Goal: Transaction & Acquisition: Purchase product/service

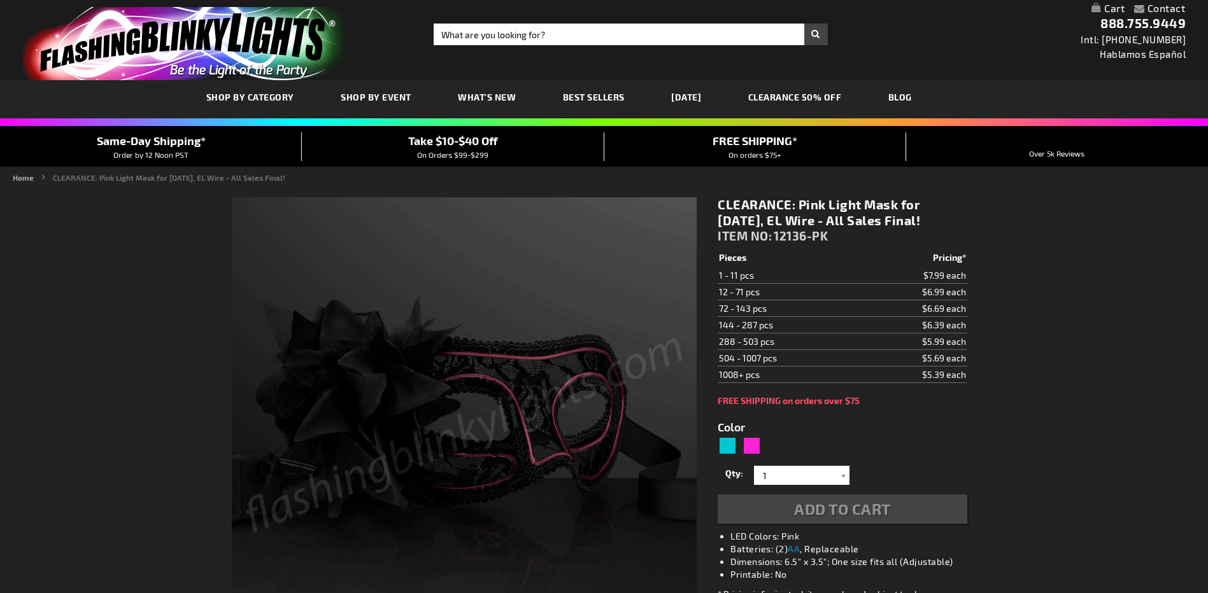
type input "5639"
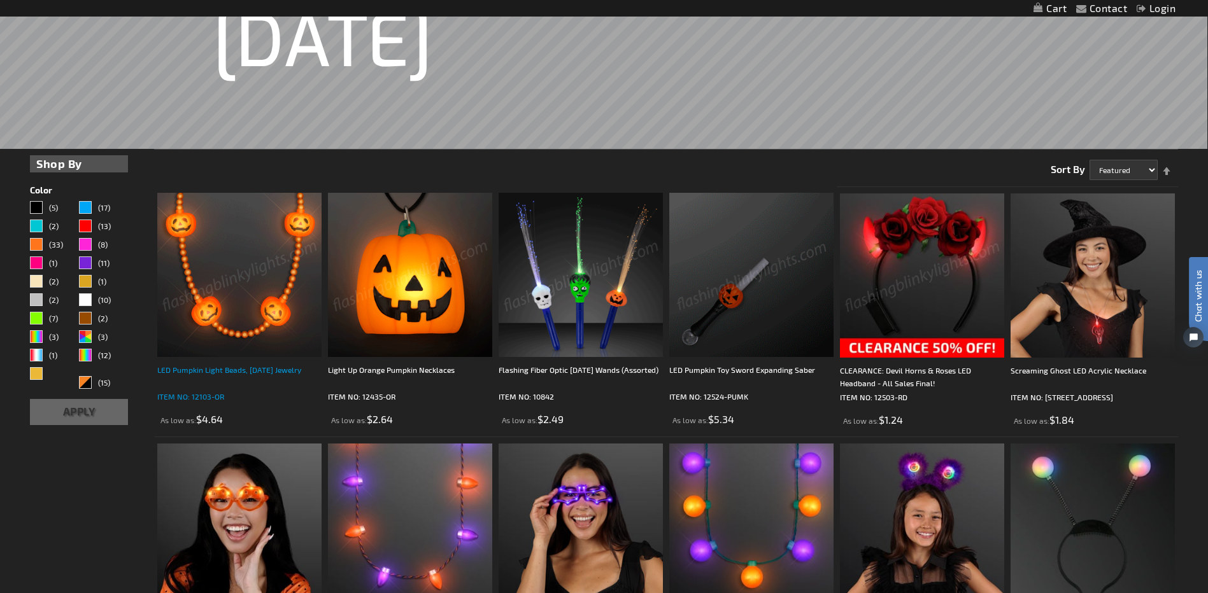
click at [253, 369] on div "LED Pumpkin Light Beads, [DATE] Jewelry" at bounding box center [239, 376] width 164 height 25
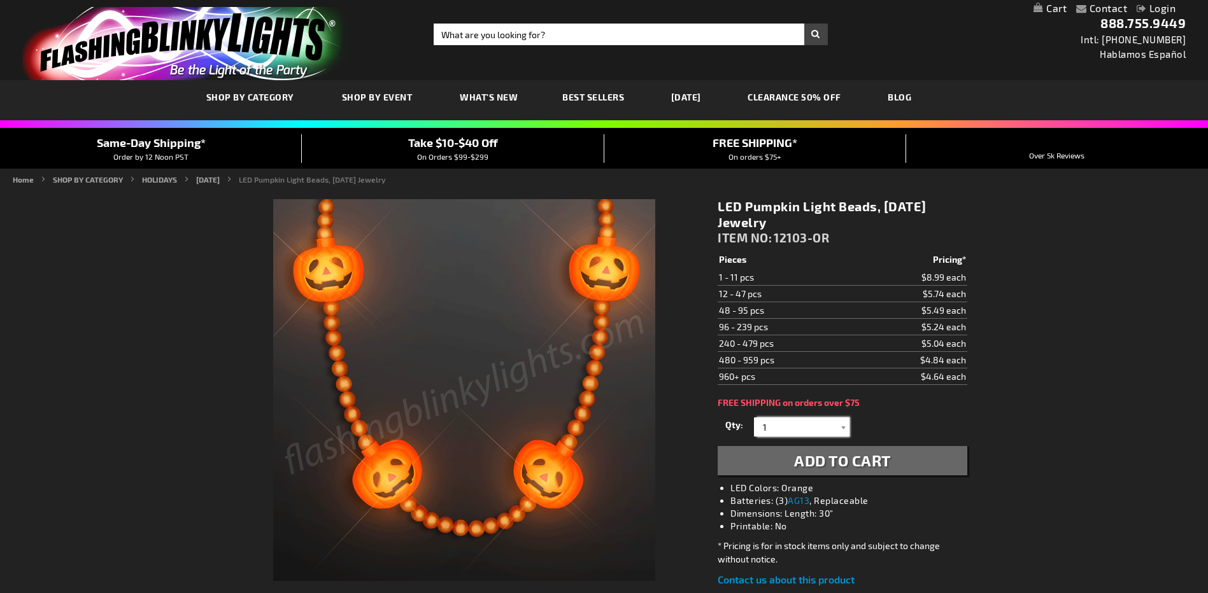
click at [807, 418] on input "1" at bounding box center [803, 427] width 92 height 19
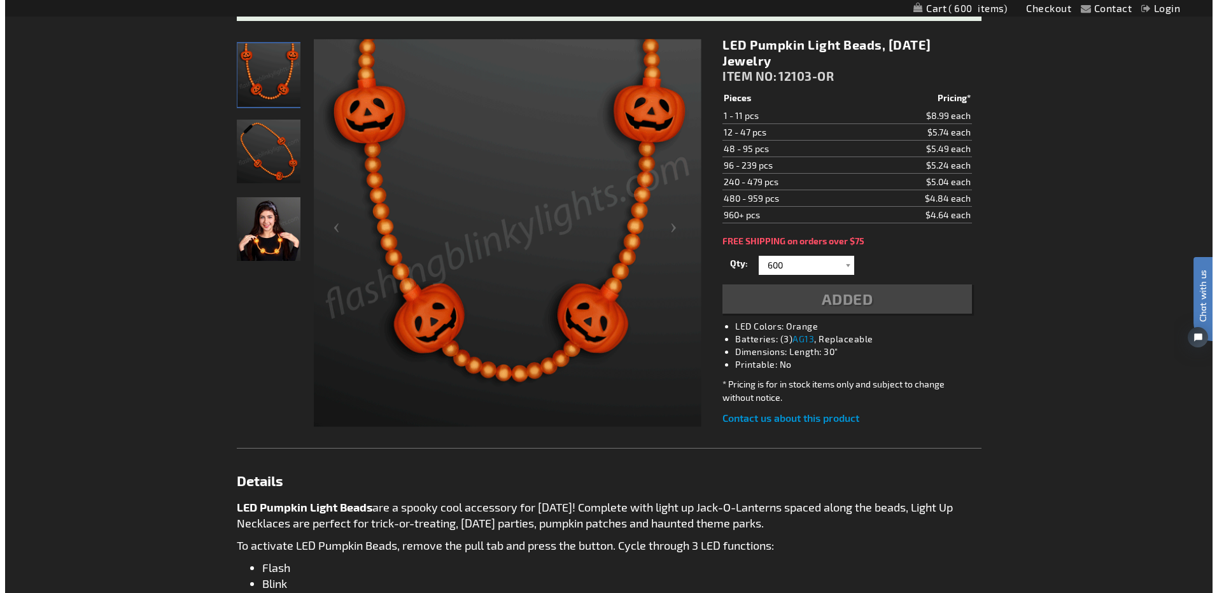
scroll to position [220, 0]
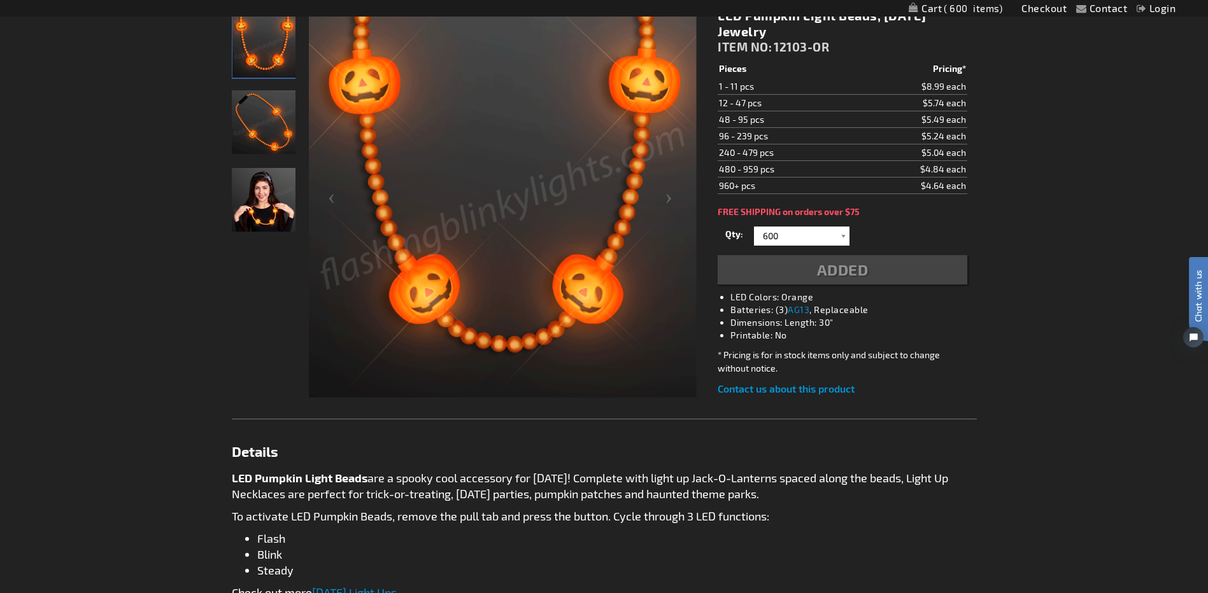
type input "600"
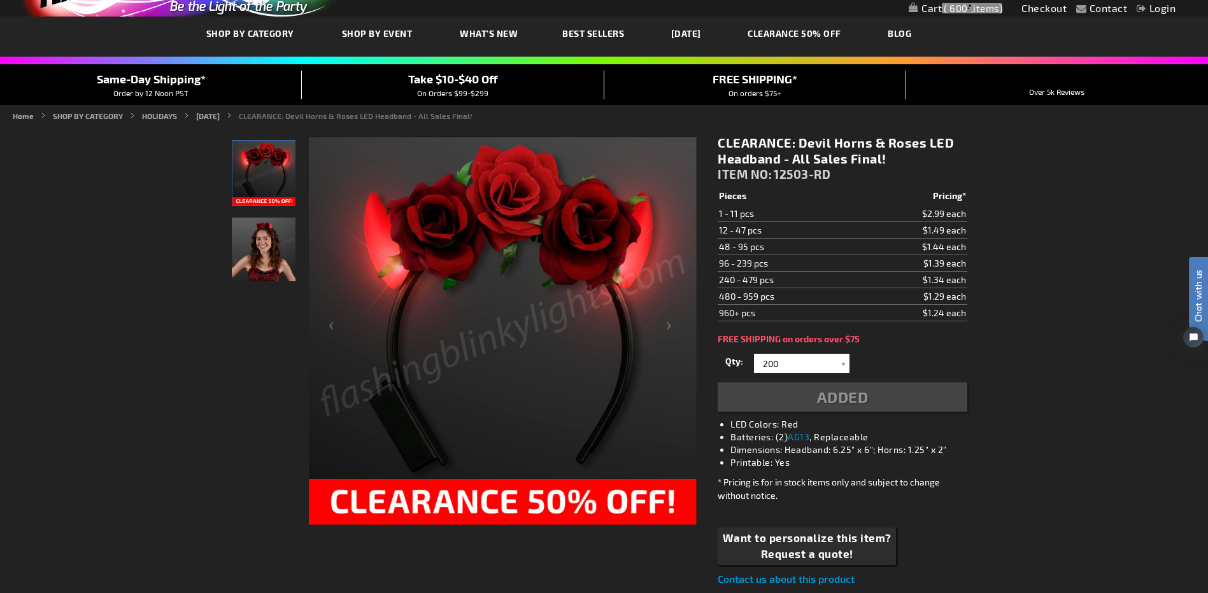
type input "200"
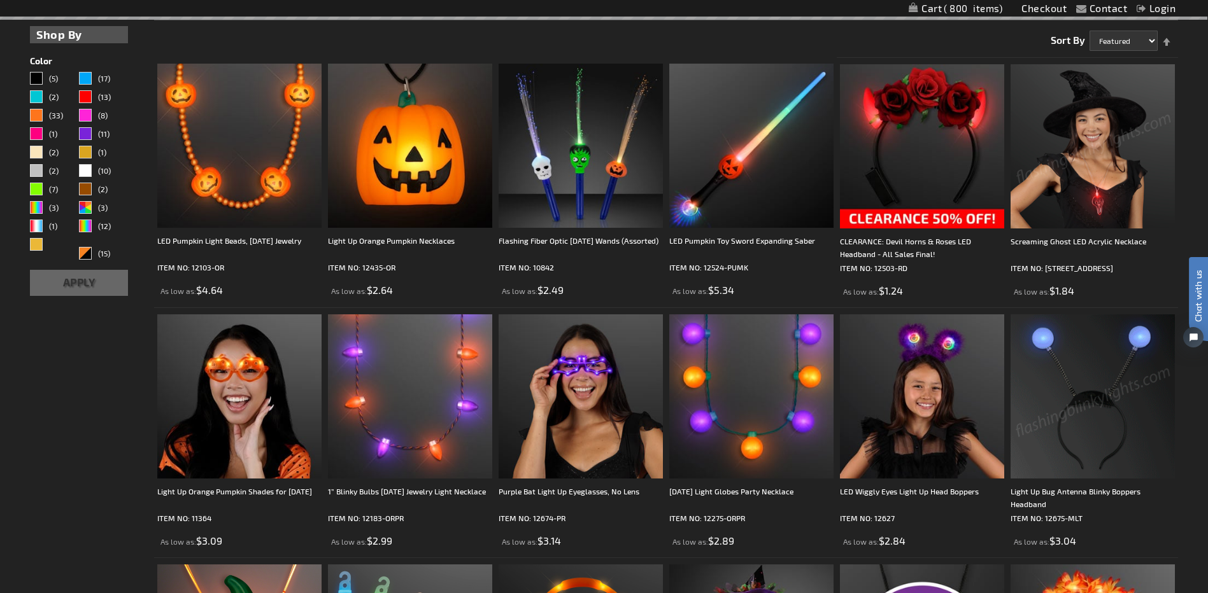
click at [1113, 208] on img at bounding box center [1093, 146] width 164 height 164
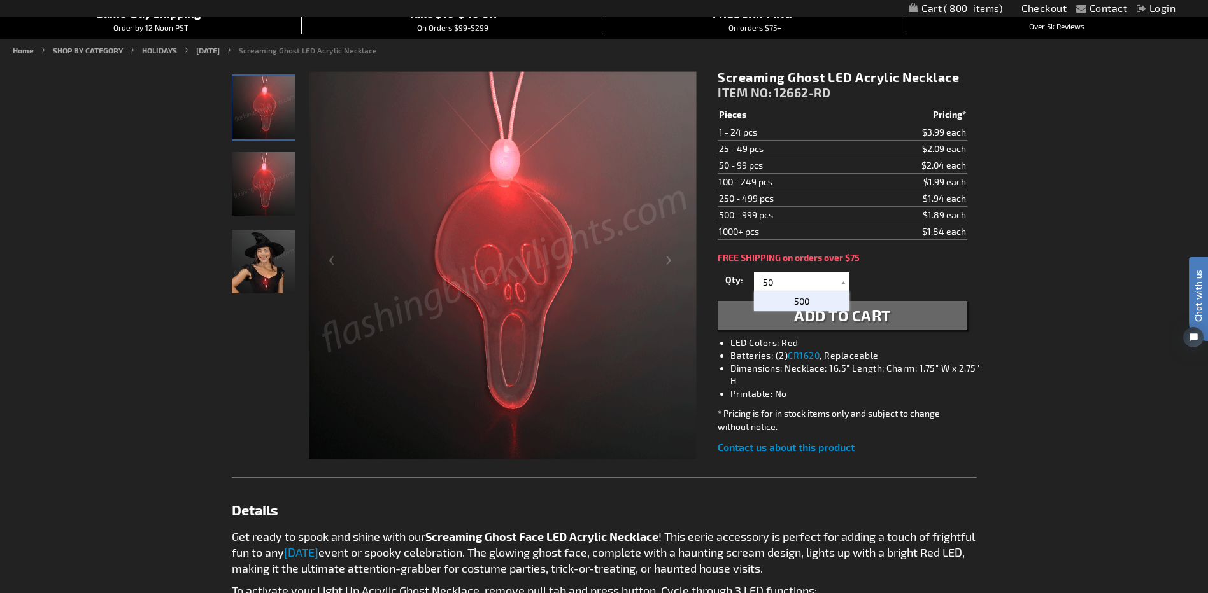
type input "5"
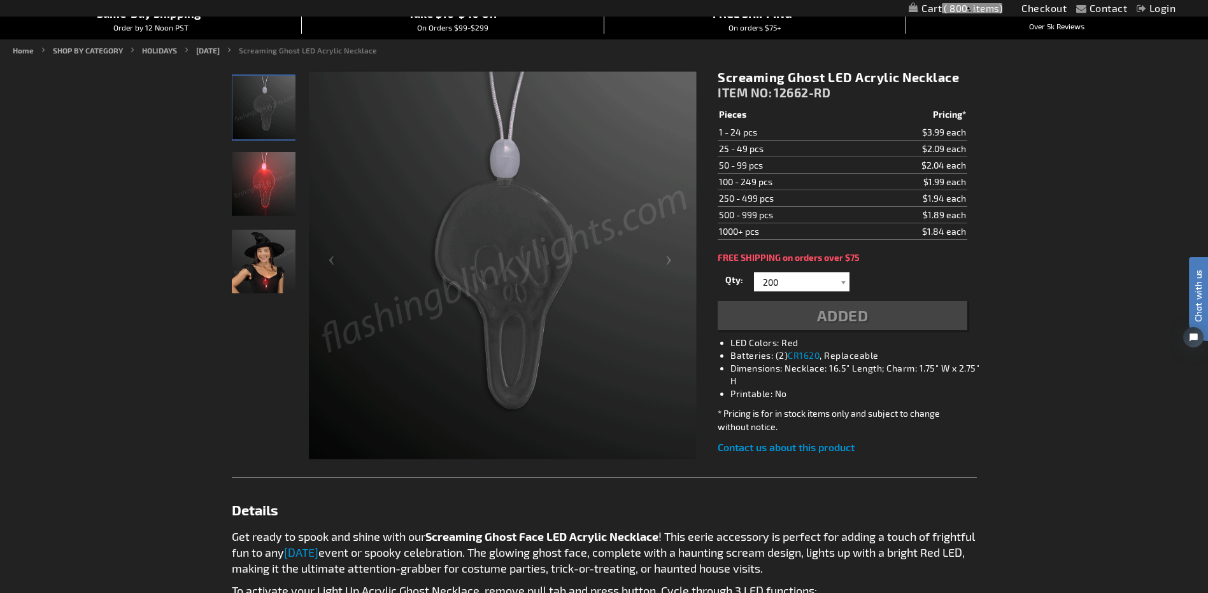
type input "200"
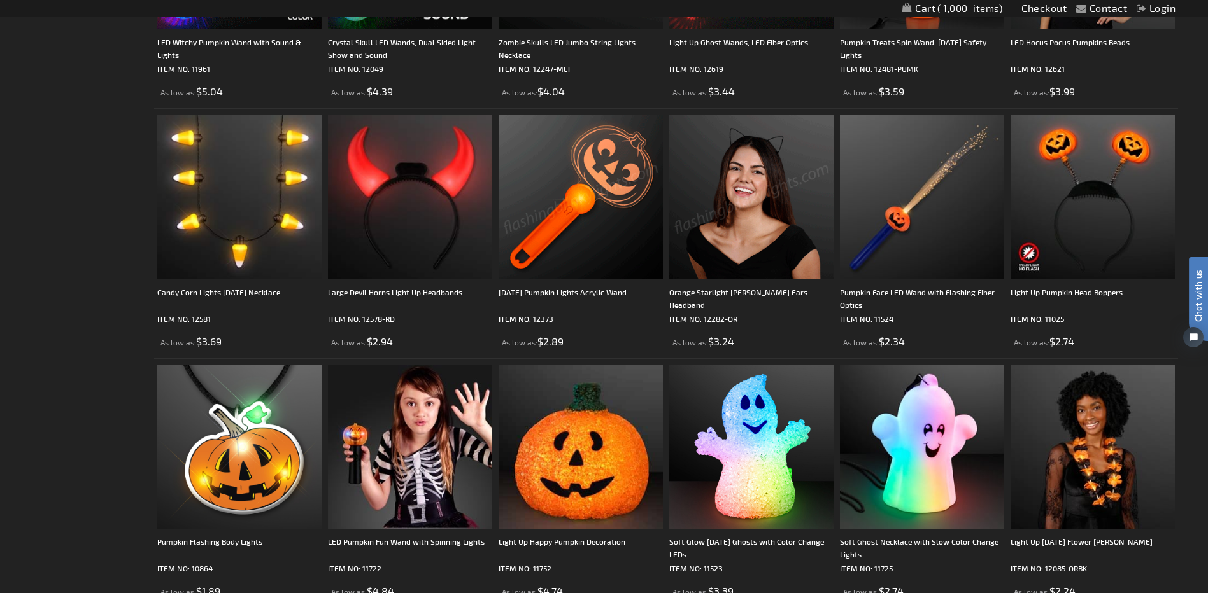
scroll to position [1339, 0]
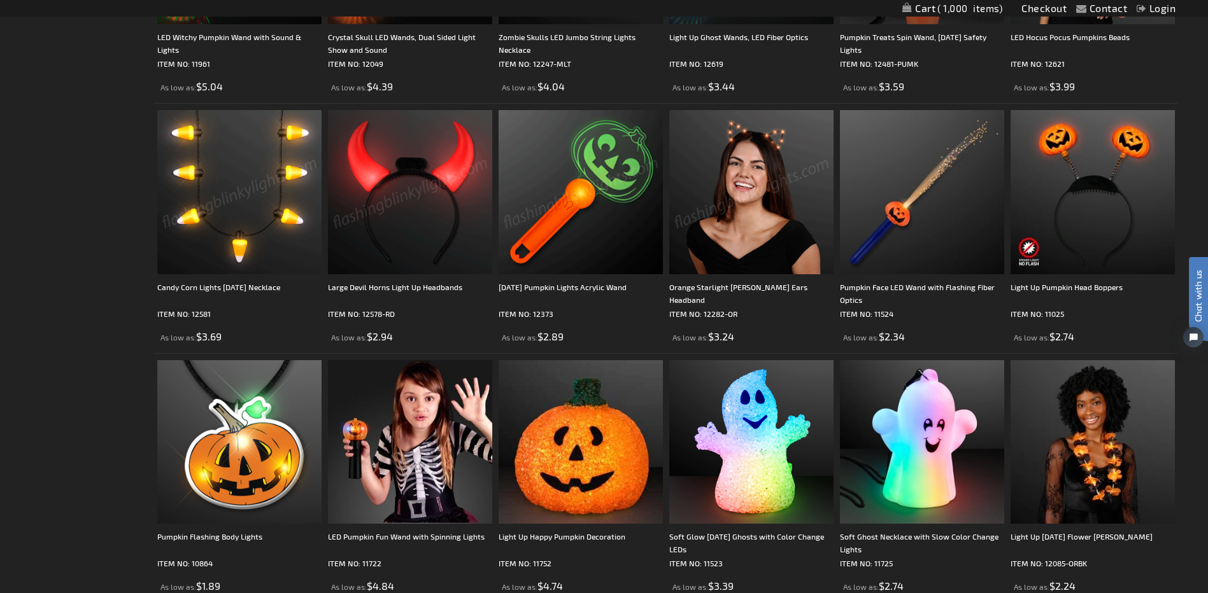
click at [238, 211] on img at bounding box center [239, 192] width 164 height 164
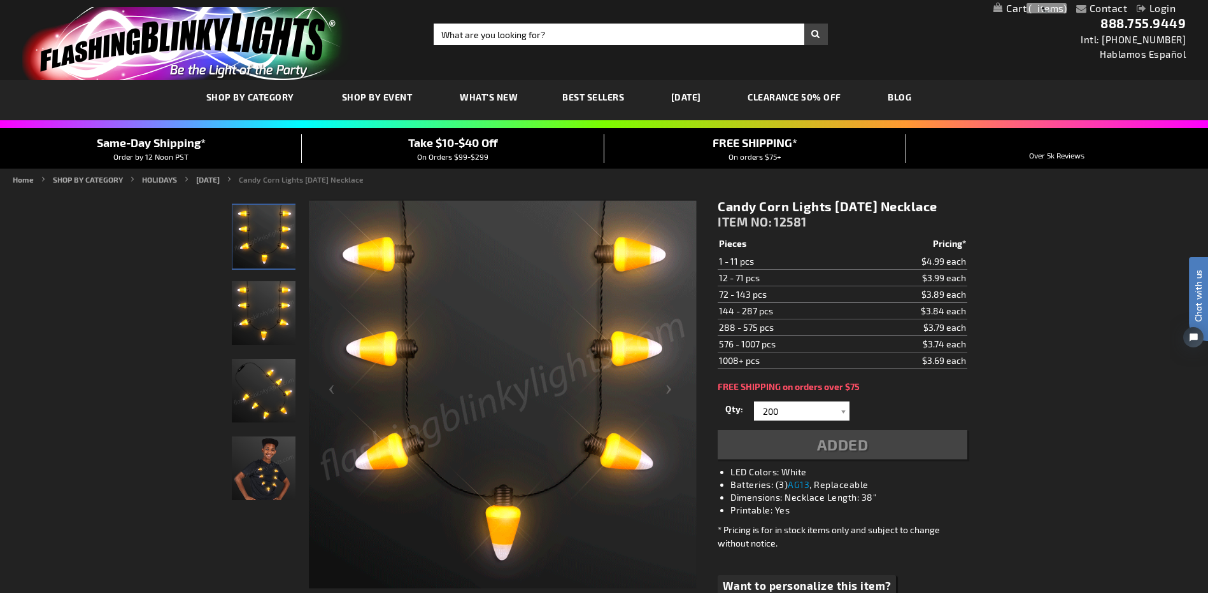
type input "200"
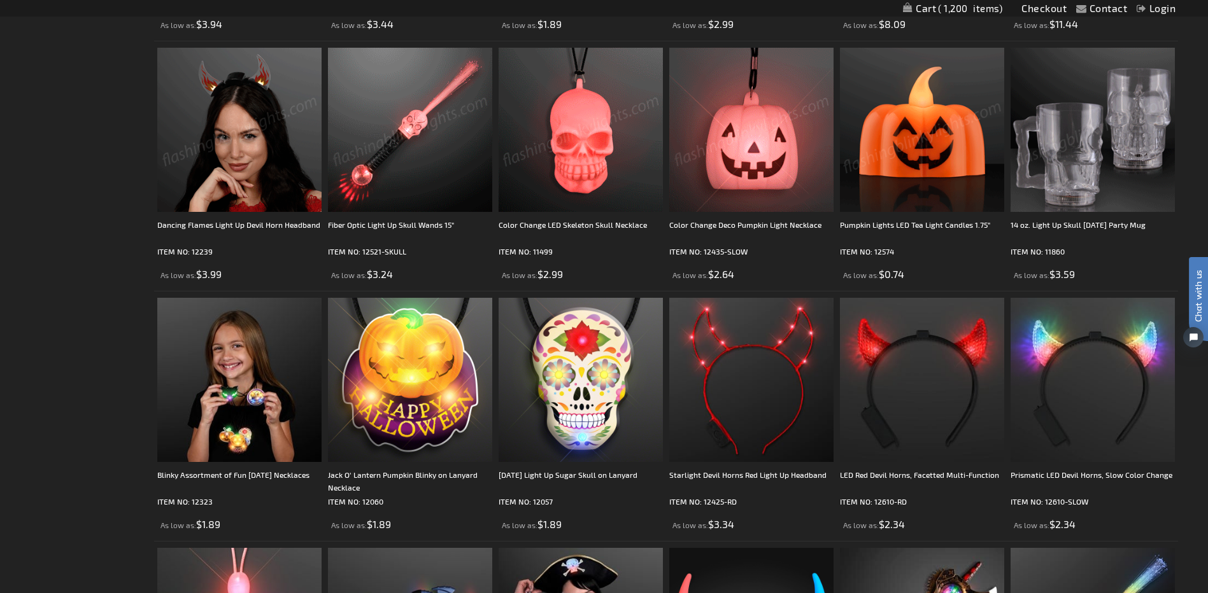
scroll to position [2167, 0]
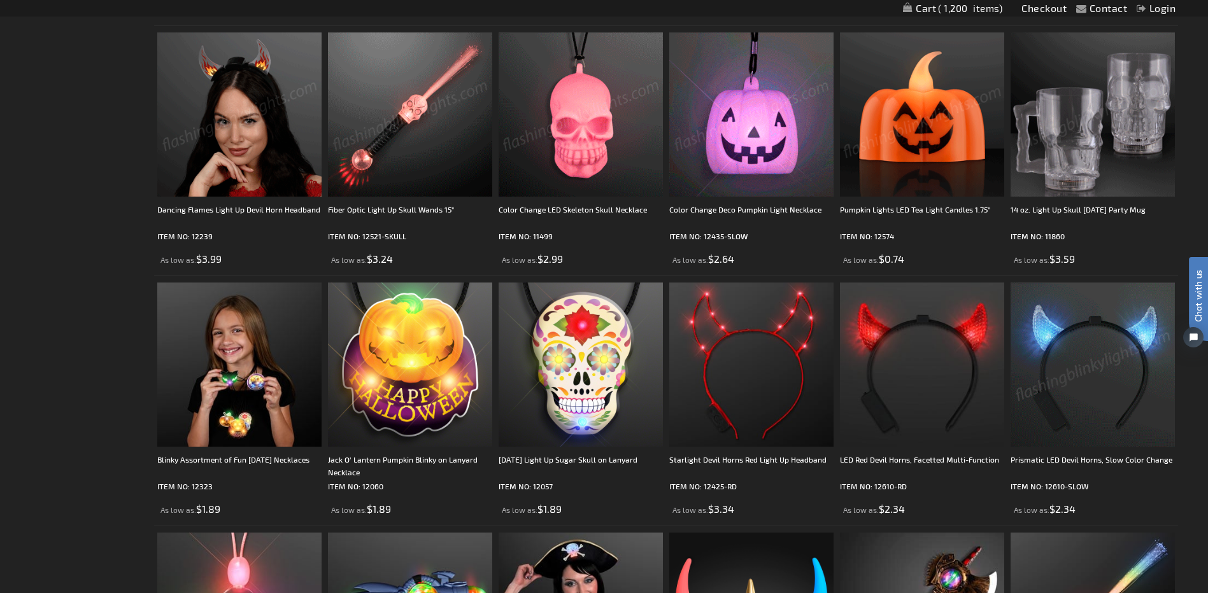
click at [1071, 112] on img at bounding box center [1093, 114] width 164 height 164
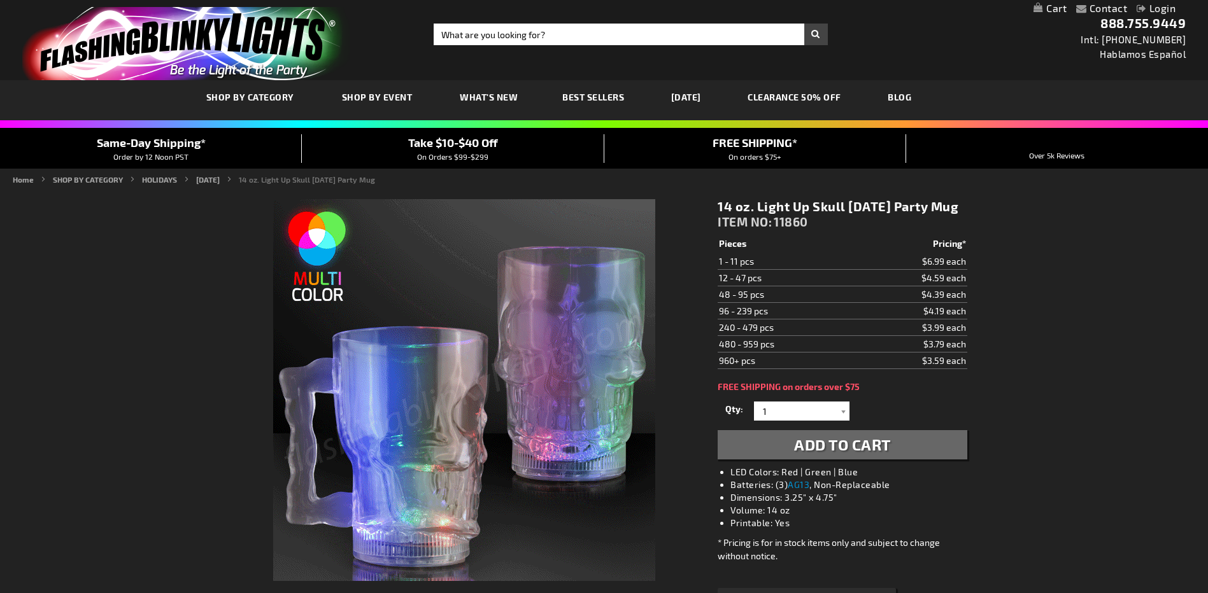
click at [784, 402] on input "1" at bounding box center [803, 411] width 92 height 19
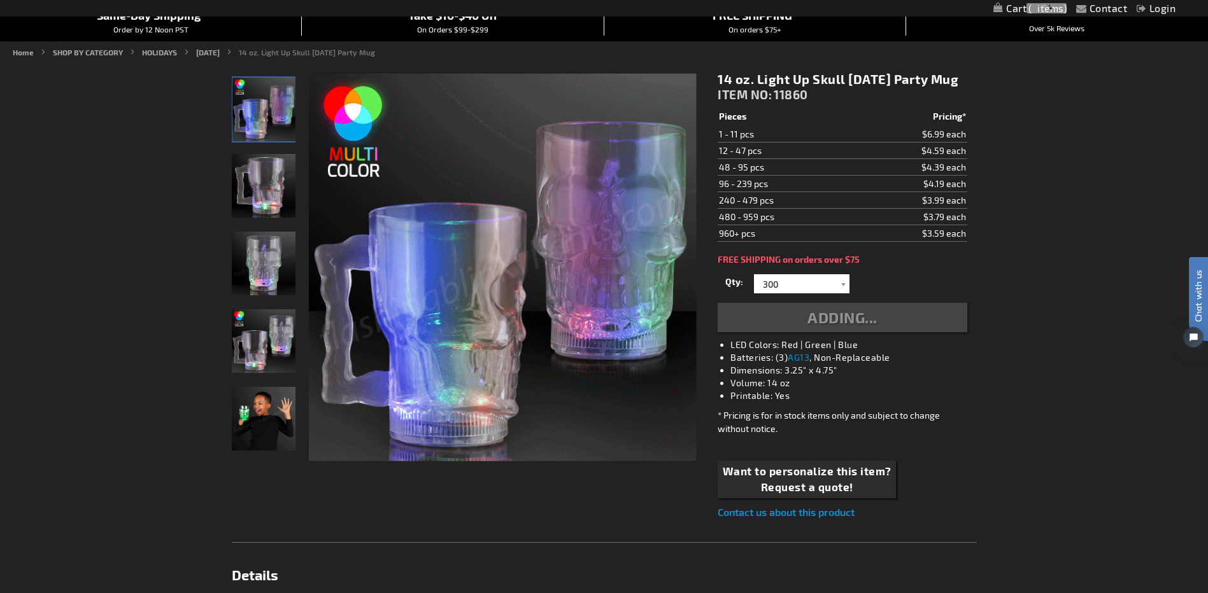
type input "300"
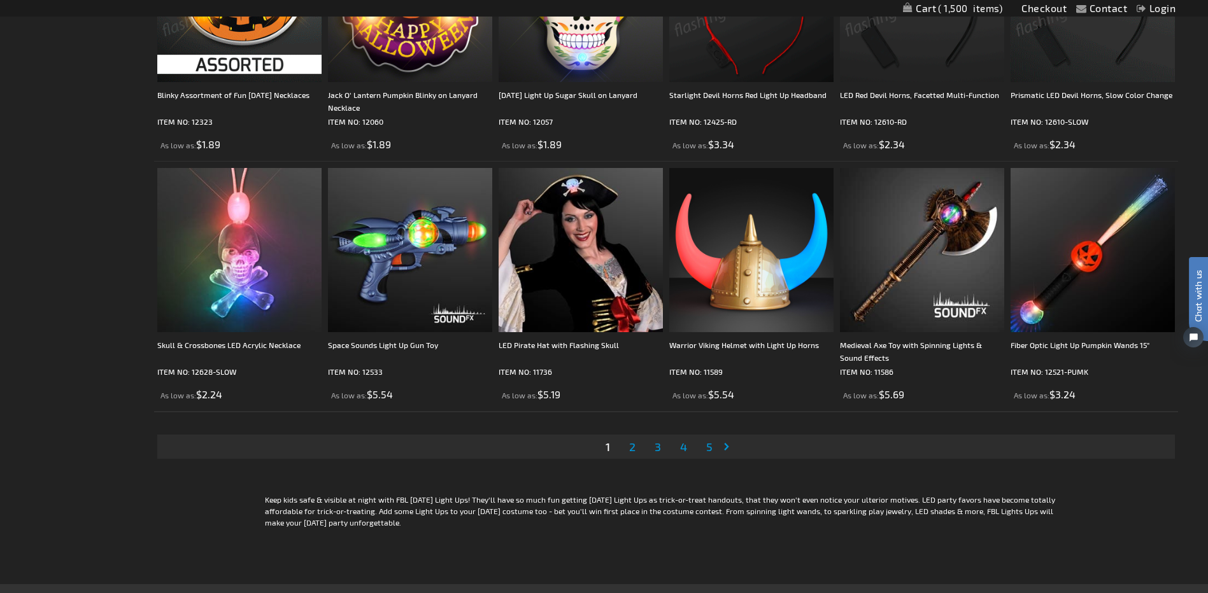
scroll to position [2550, 0]
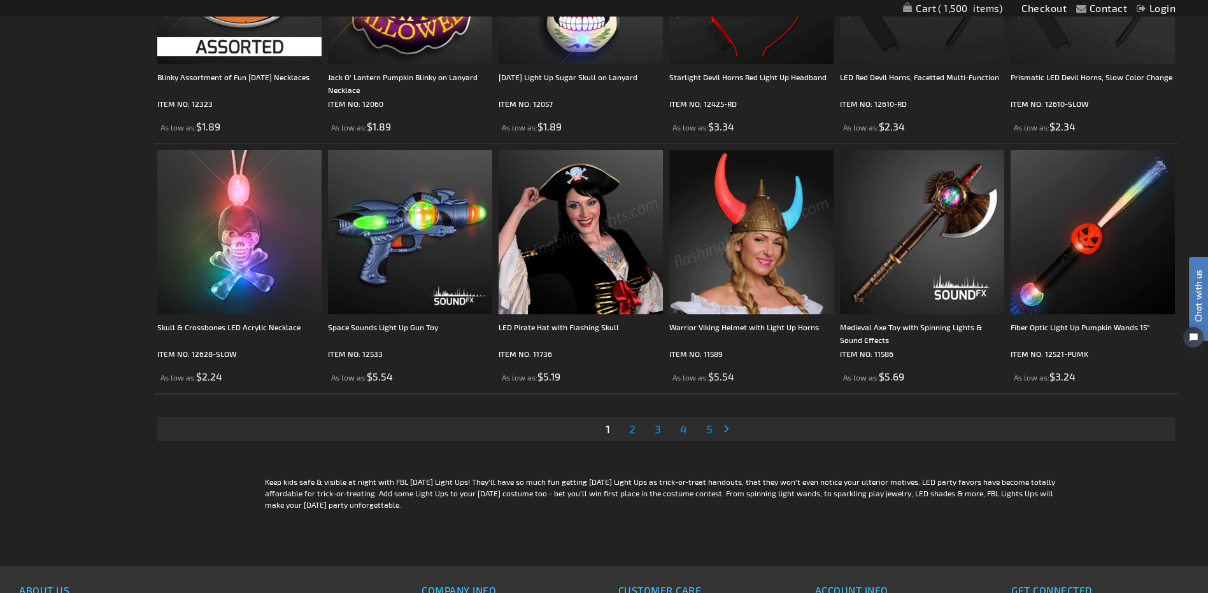
click at [635, 427] on span "2" at bounding box center [632, 429] width 6 height 14
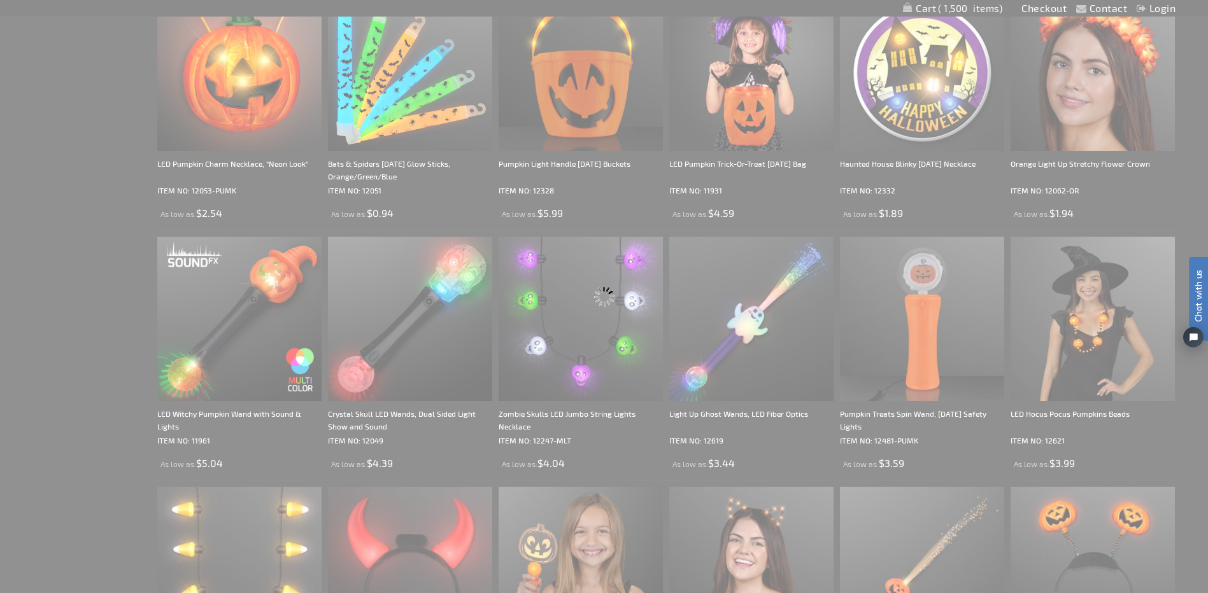
scroll to position [0, 0]
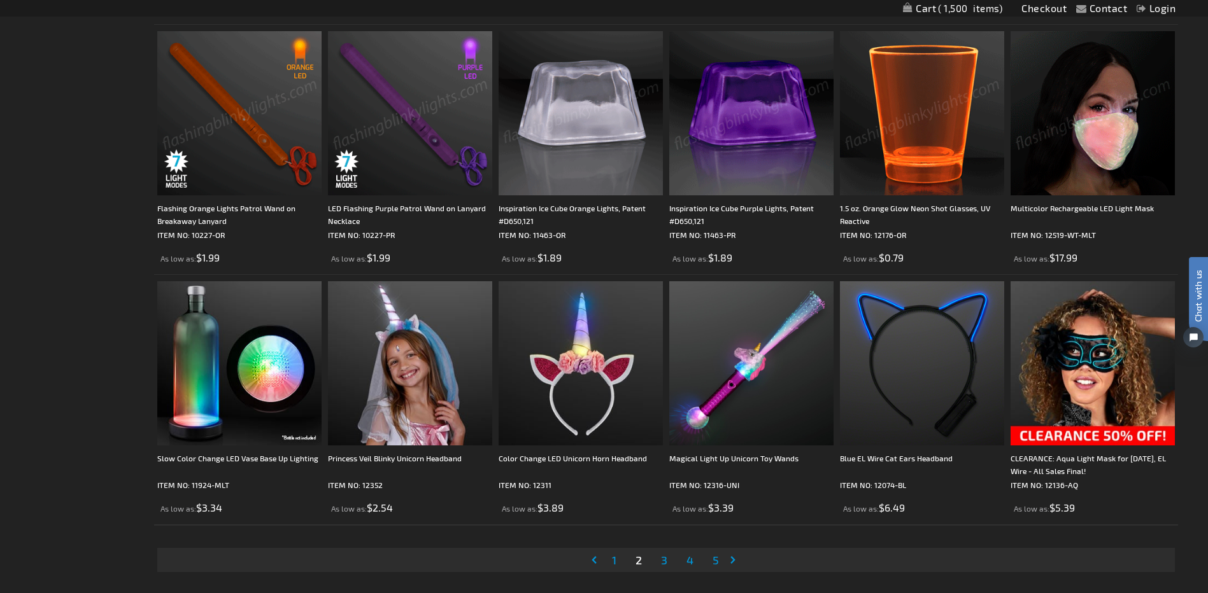
scroll to position [2420, 0]
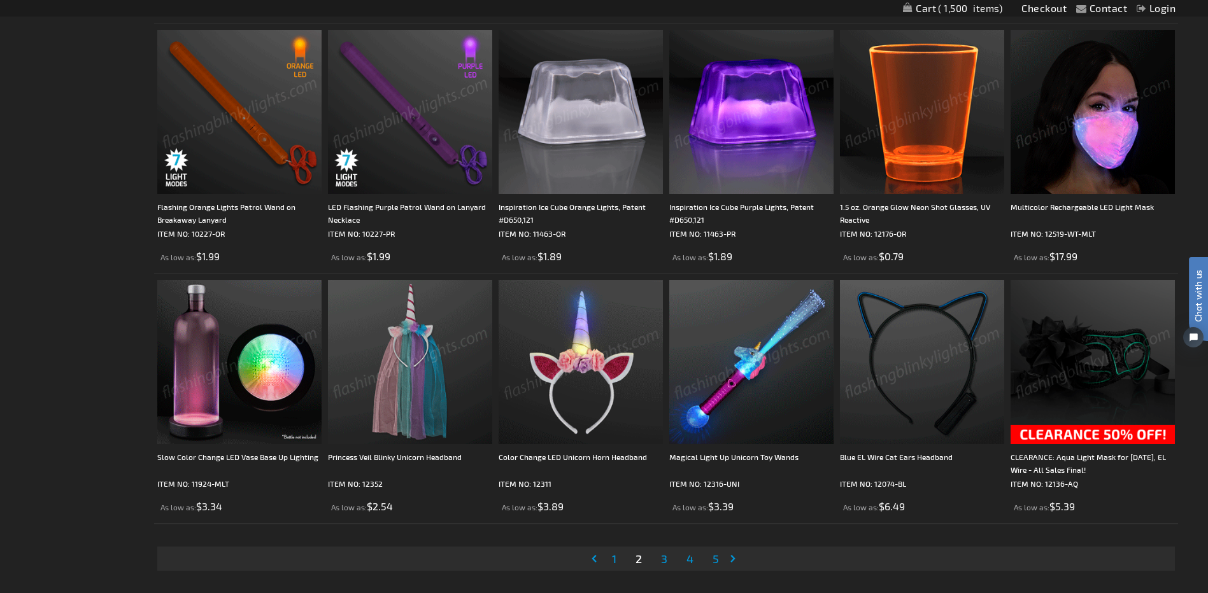
click at [259, 129] on img at bounding box center [239, 112] width 164 height 164
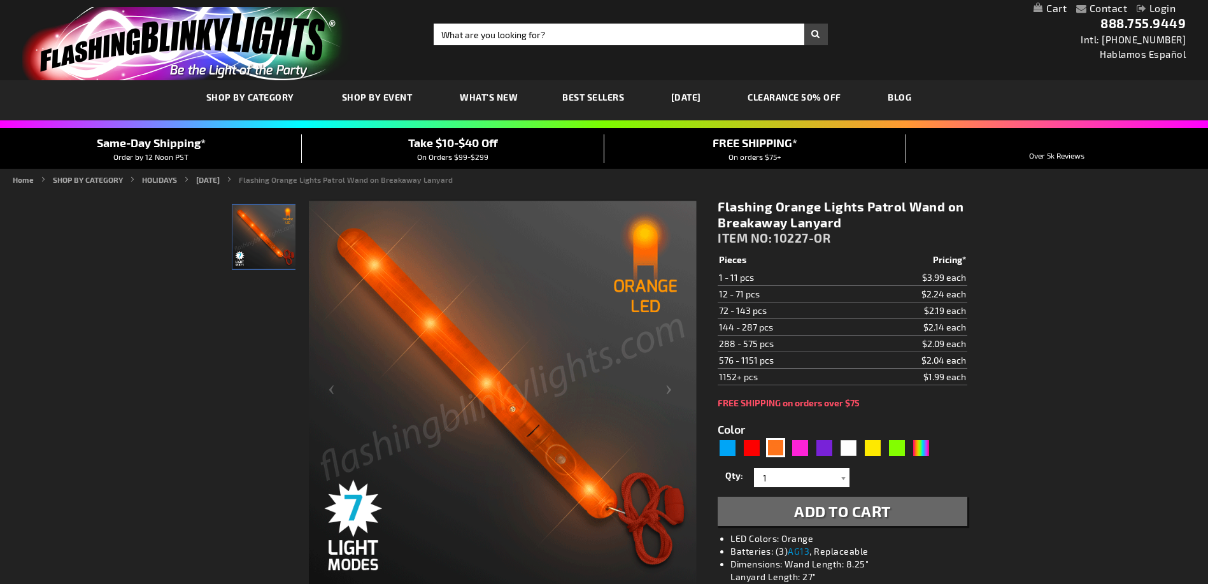
click at [922, 447] on div "Multicolor" at bounding box center [920, 447] width 19 height 19
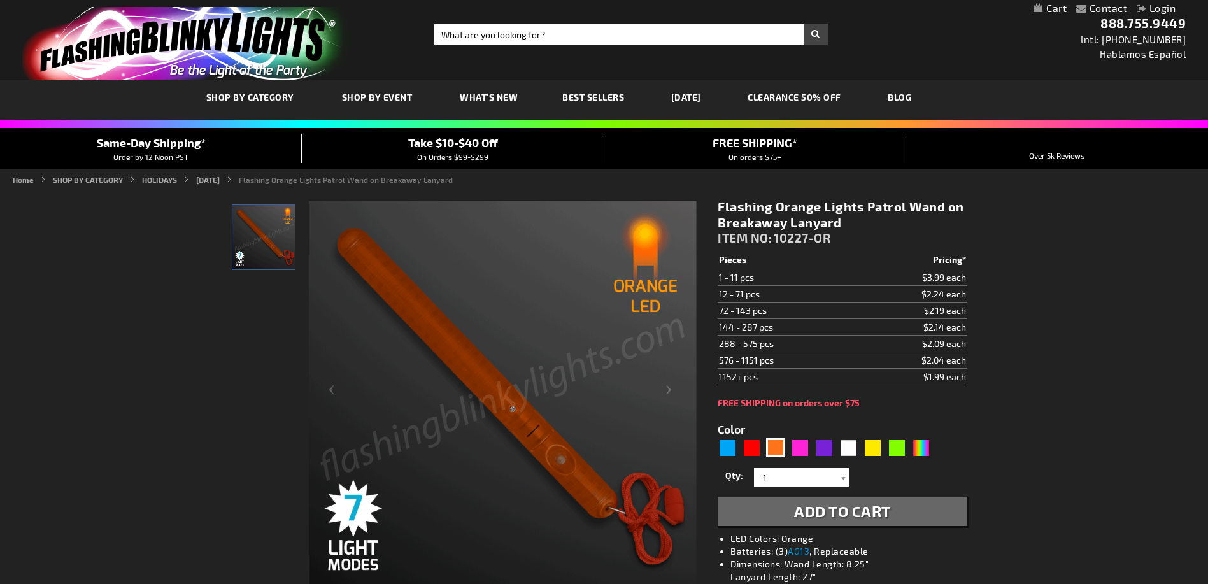
type input "5659"
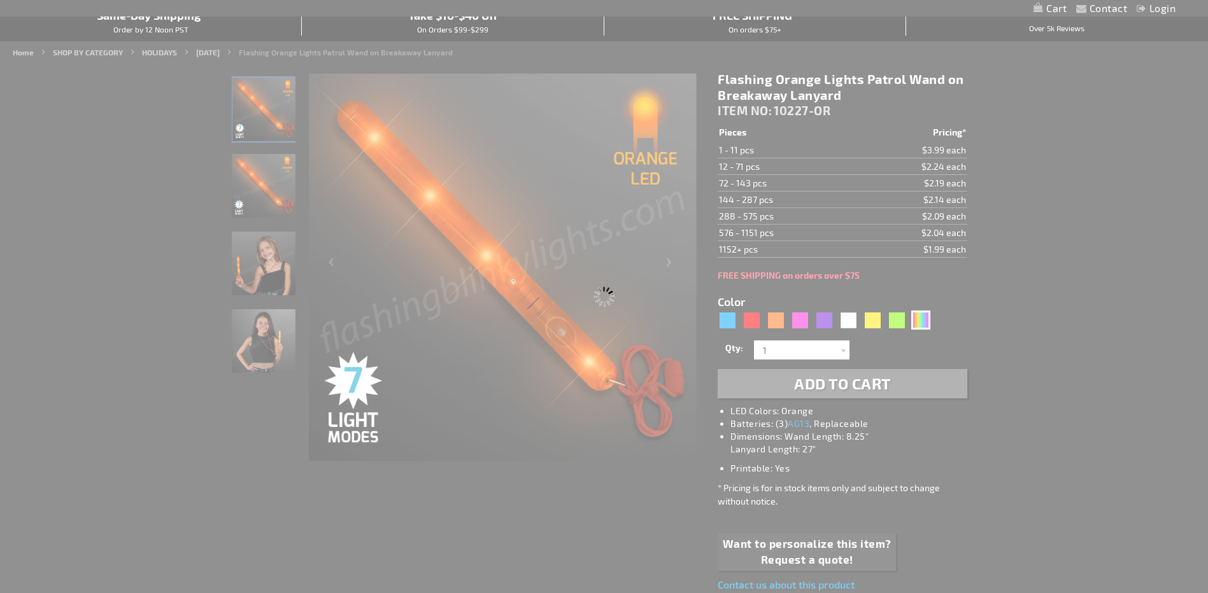
type input "10227-MLT"
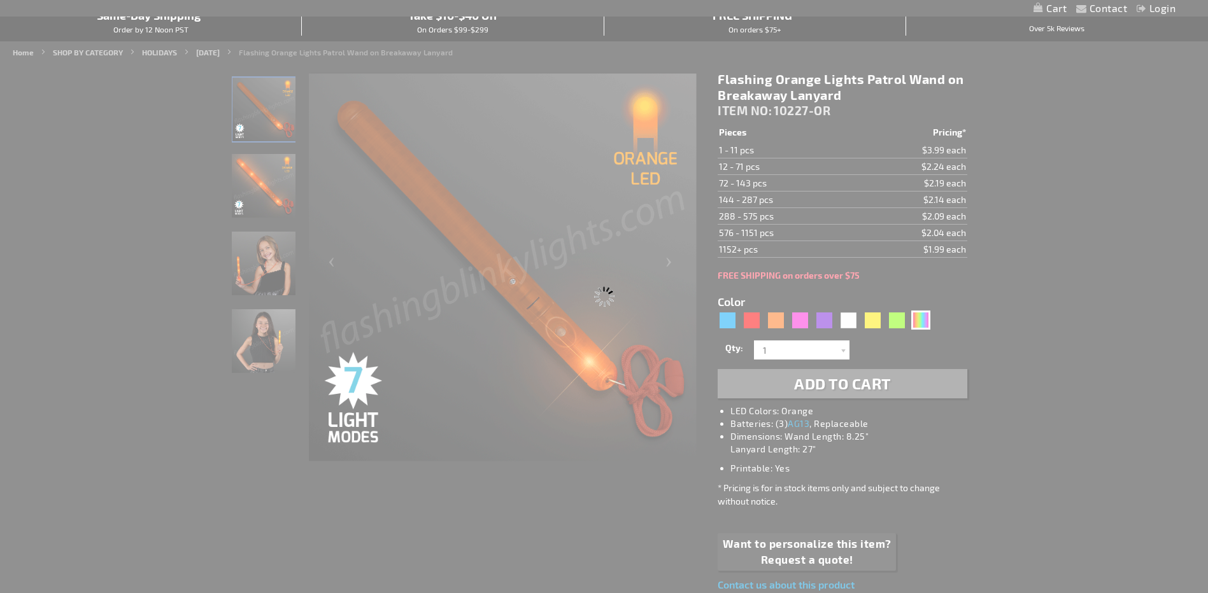
type input "Customize - Multicolor Flashing LED Wand (Patrol Wand) - ITEM NO: 10227-MLT"
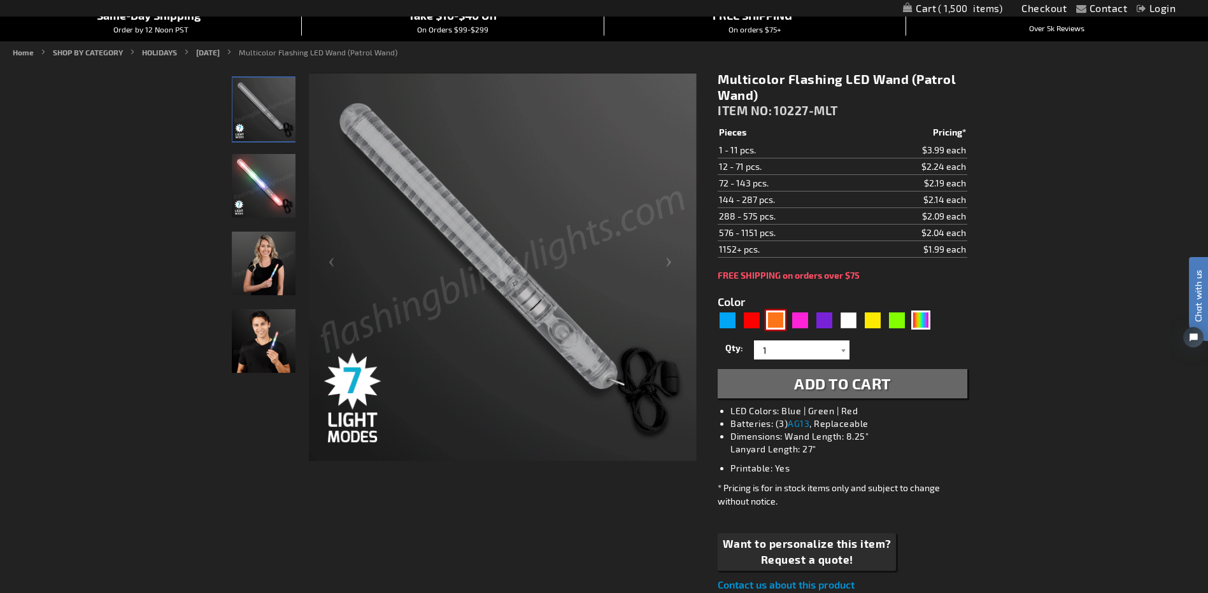
click at [783, 321] on div "Orange" at bounding box center [775, 320] width 19 height 19
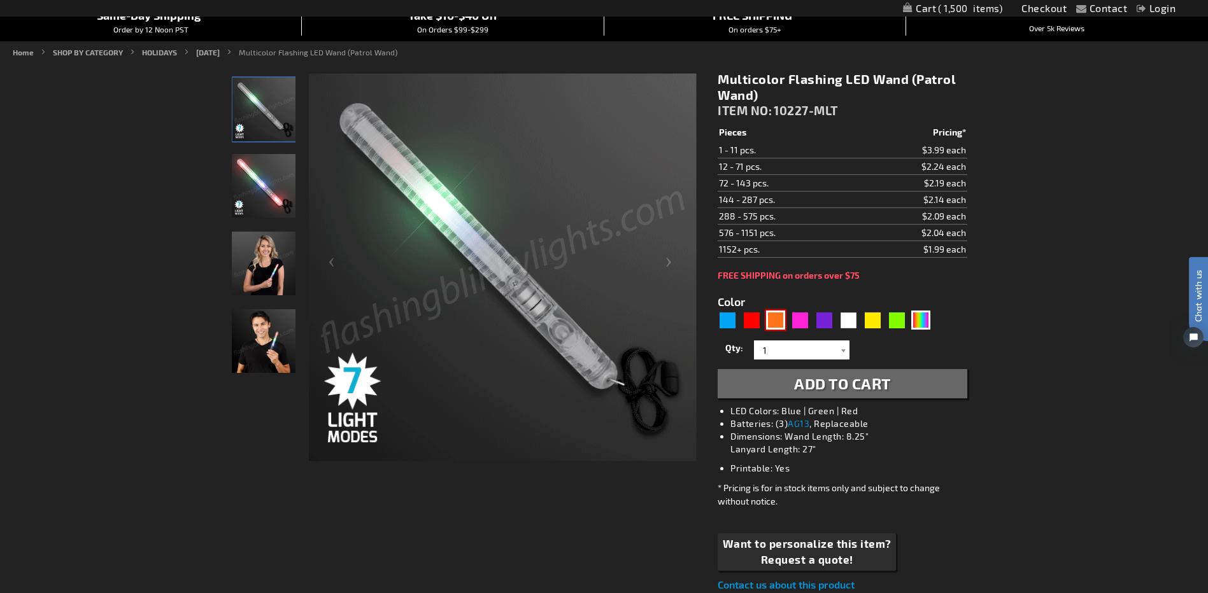
type input "5637"
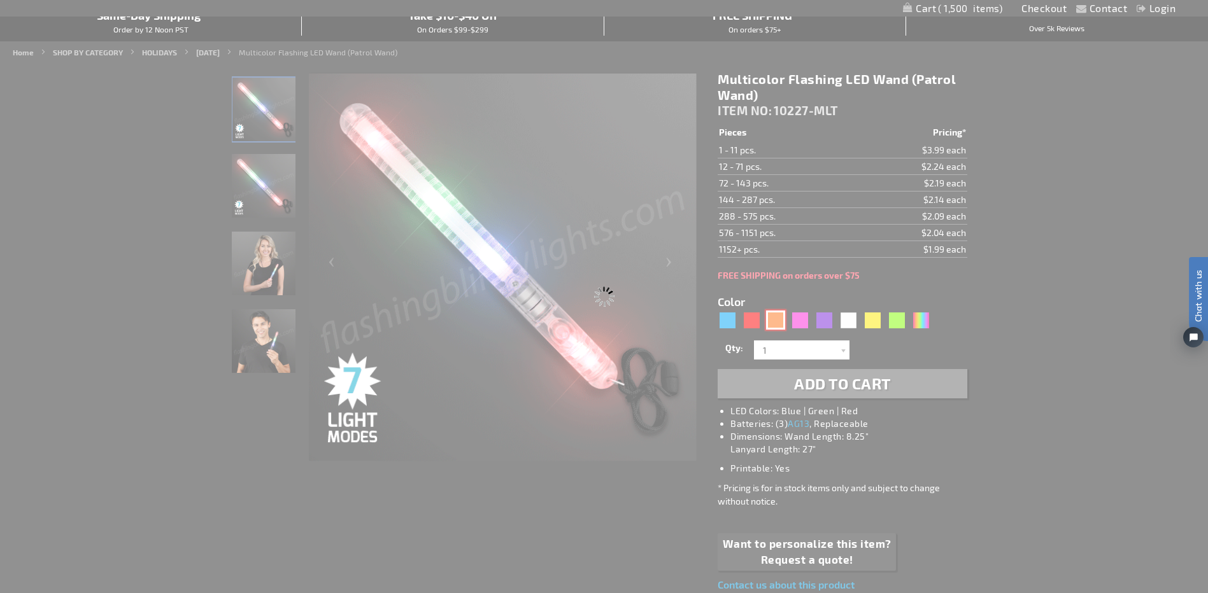
type input "10227-OR"
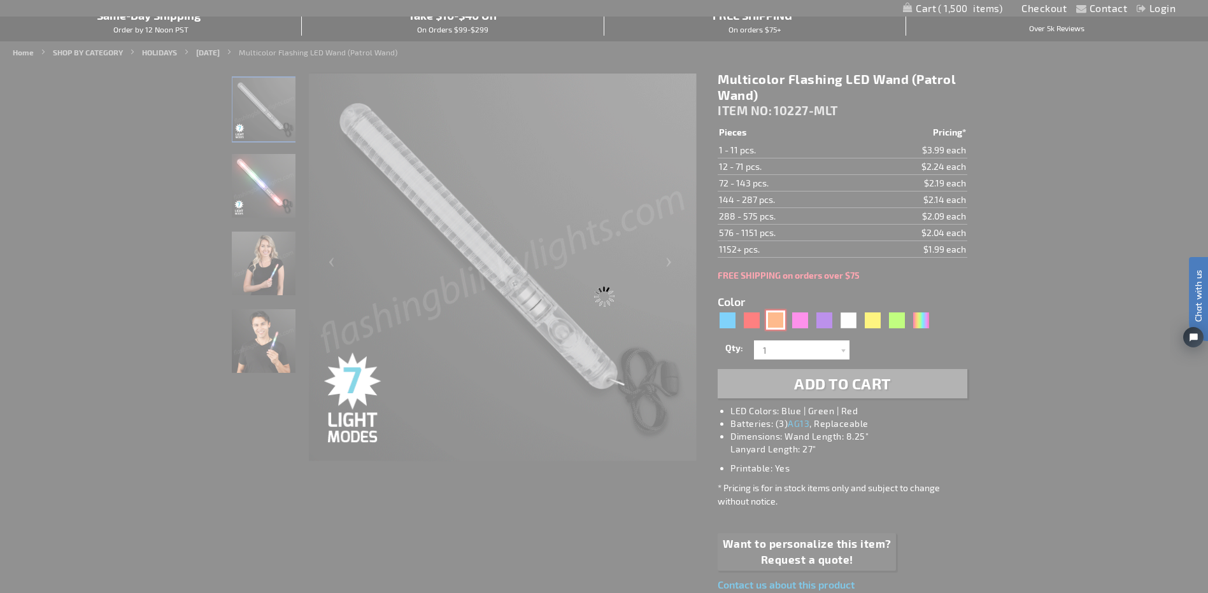
type input "Customize - Flashing Orange Lights Patrol Wand on Breakaway Lanyard - ITEM NO: …"
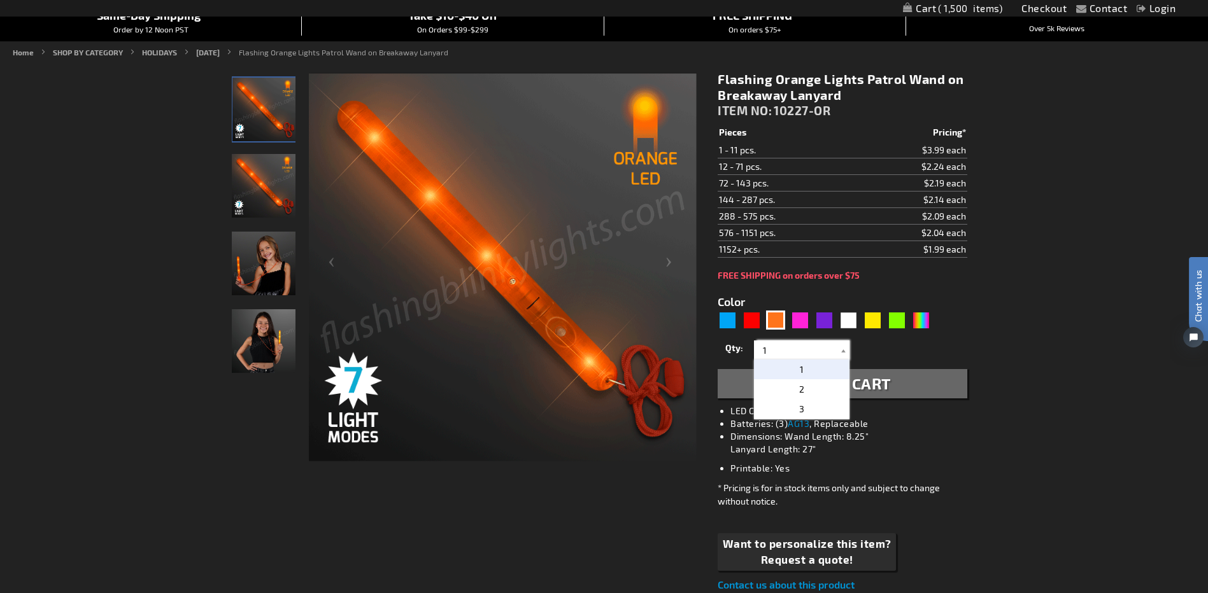
click at [795, 355] on form "Color 5637" at bounding box center [842, 340] width 249 height 118
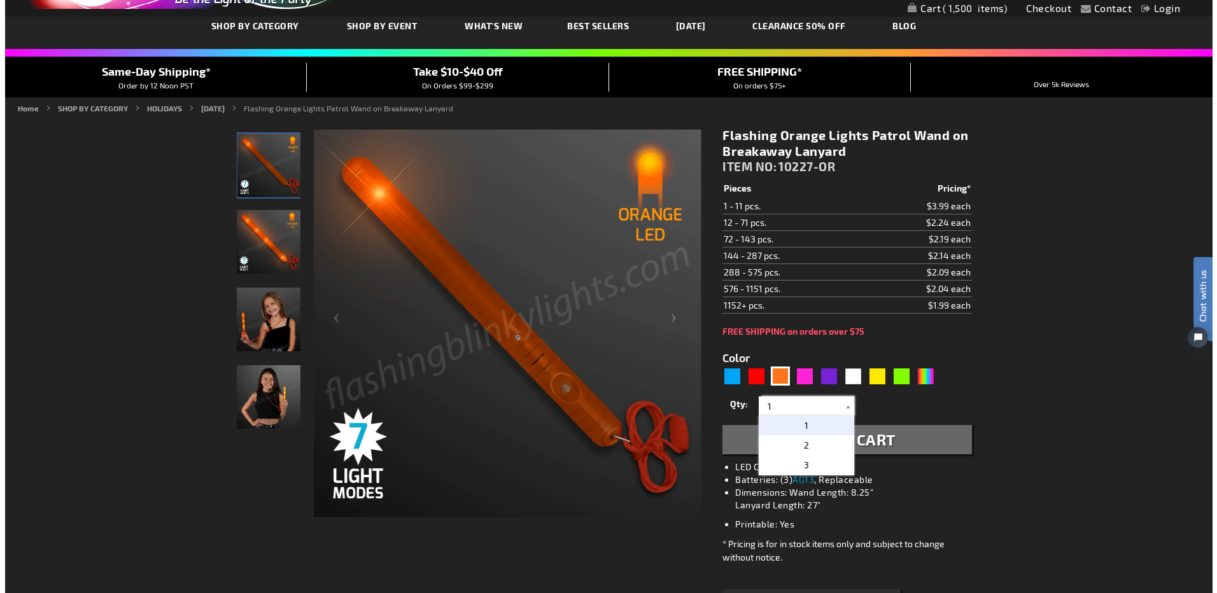
scroll to position [64, 0]
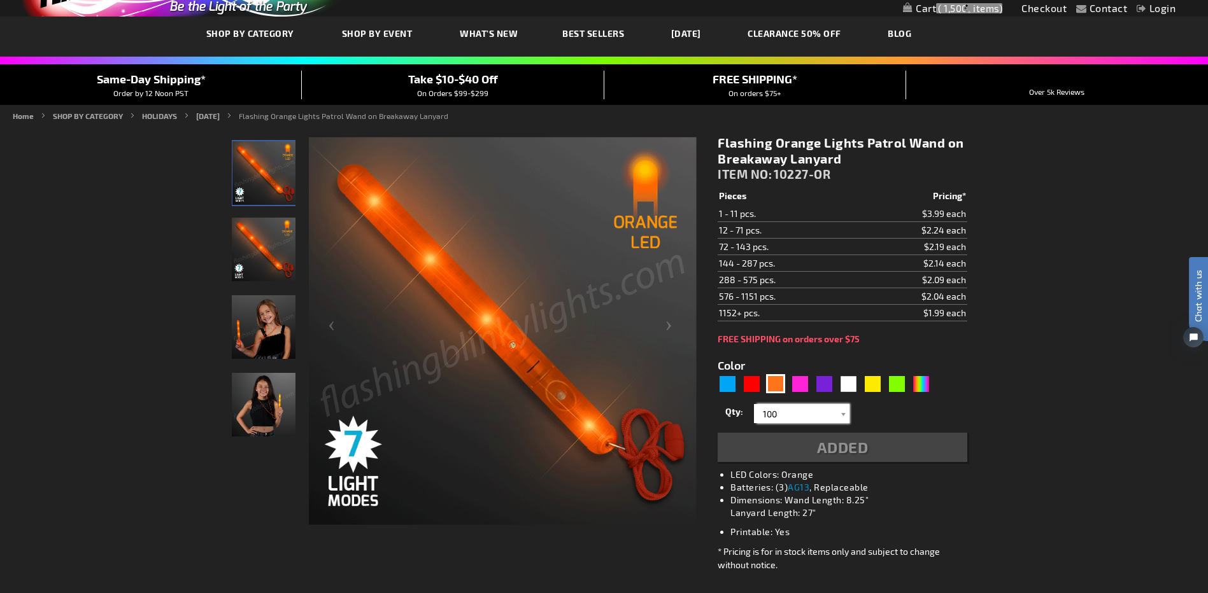
type input "100"
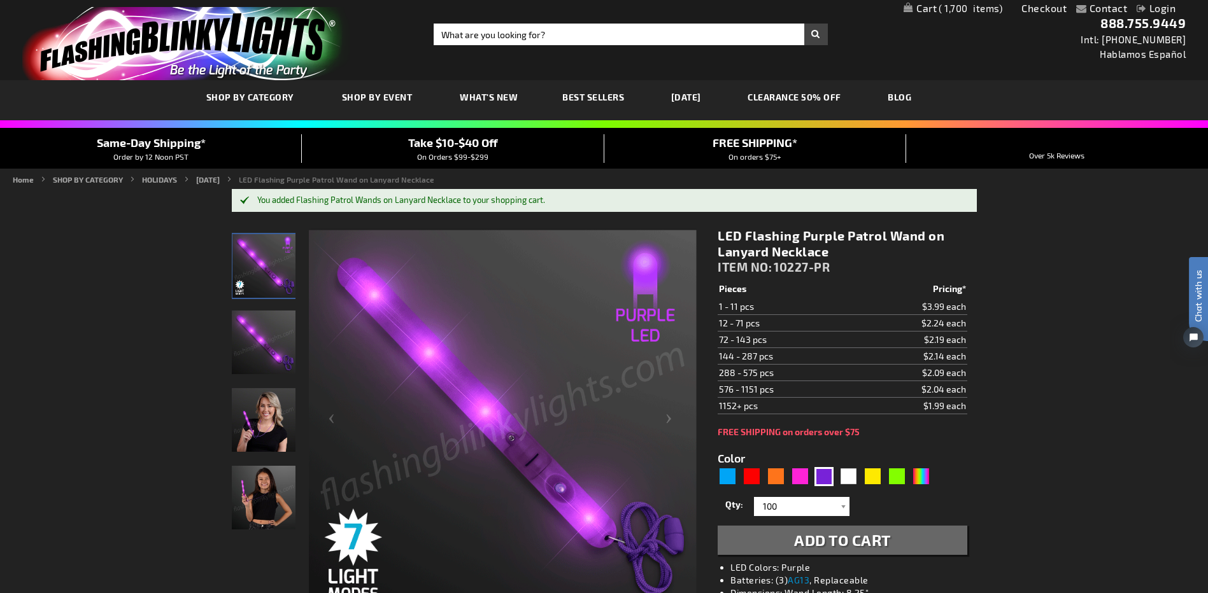
type input "100"
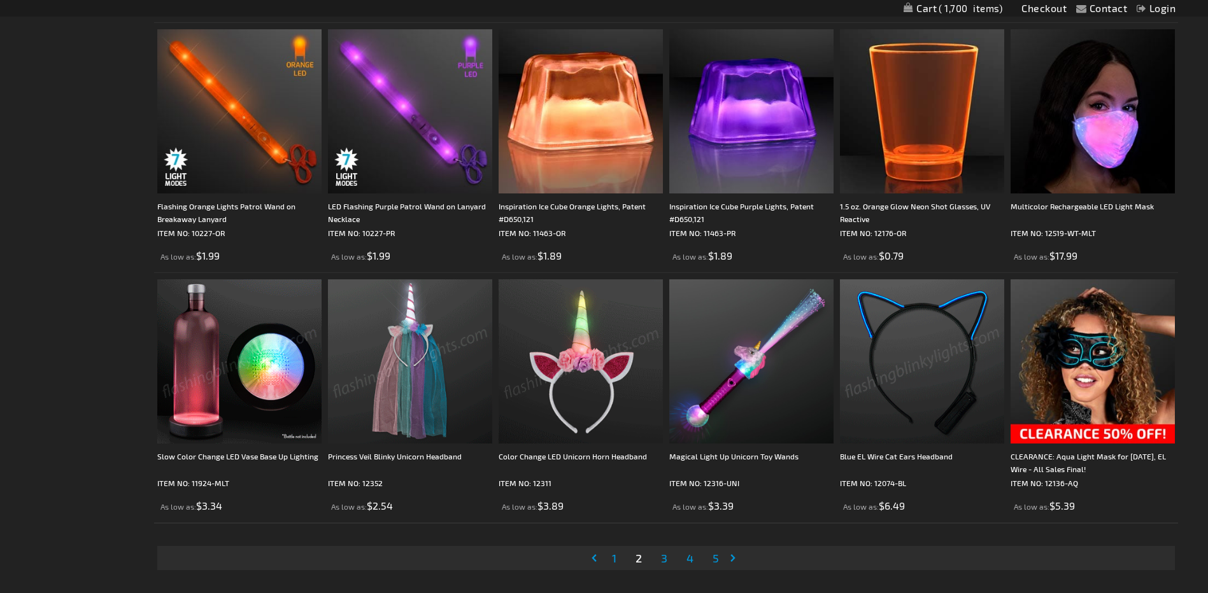
scroll to position [2420, 0]
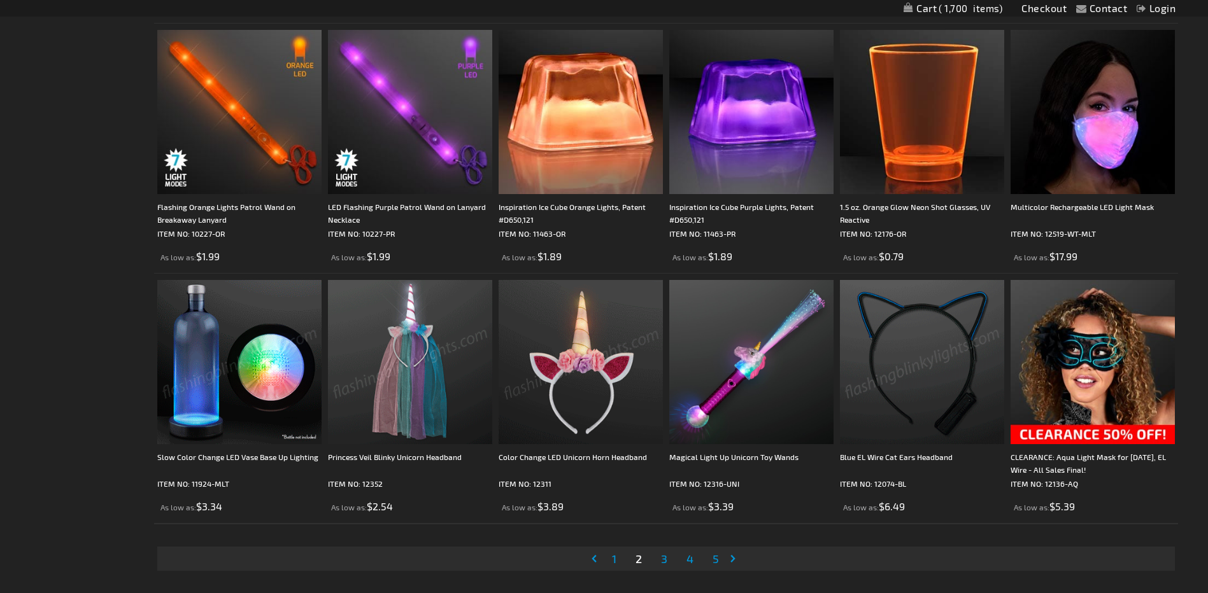
type input "[EMAIL_ADDRESS][DOMAIN_NAME]"
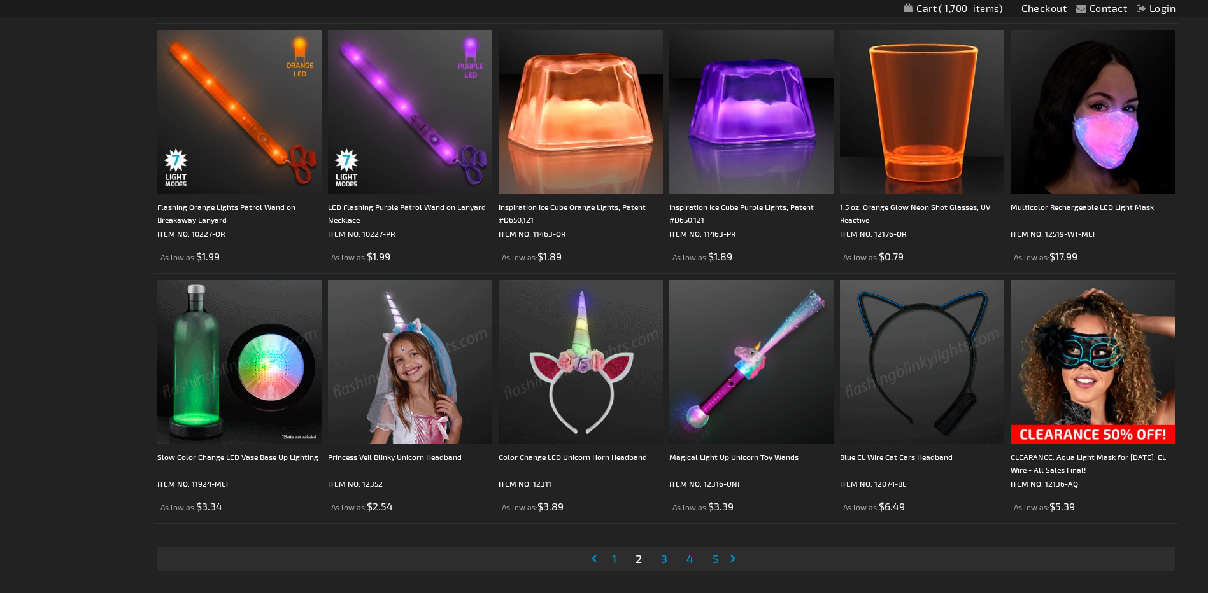
click at [662, 557] on span "3" at bounding box center [664, 559] width 6 height 14
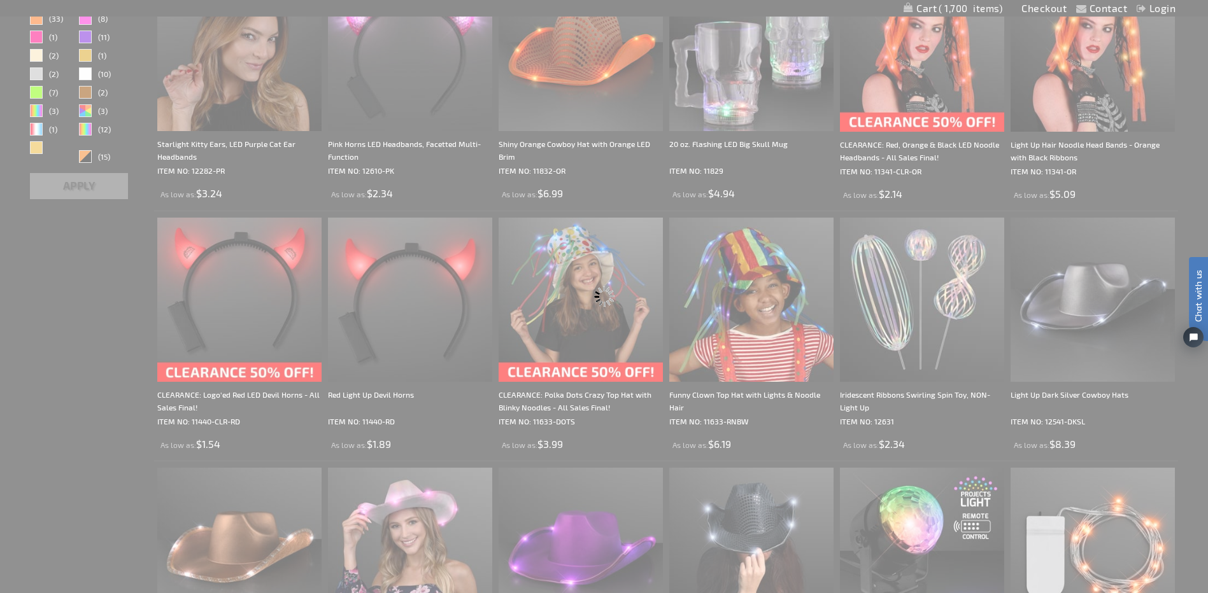
scroll to position [0, 0]
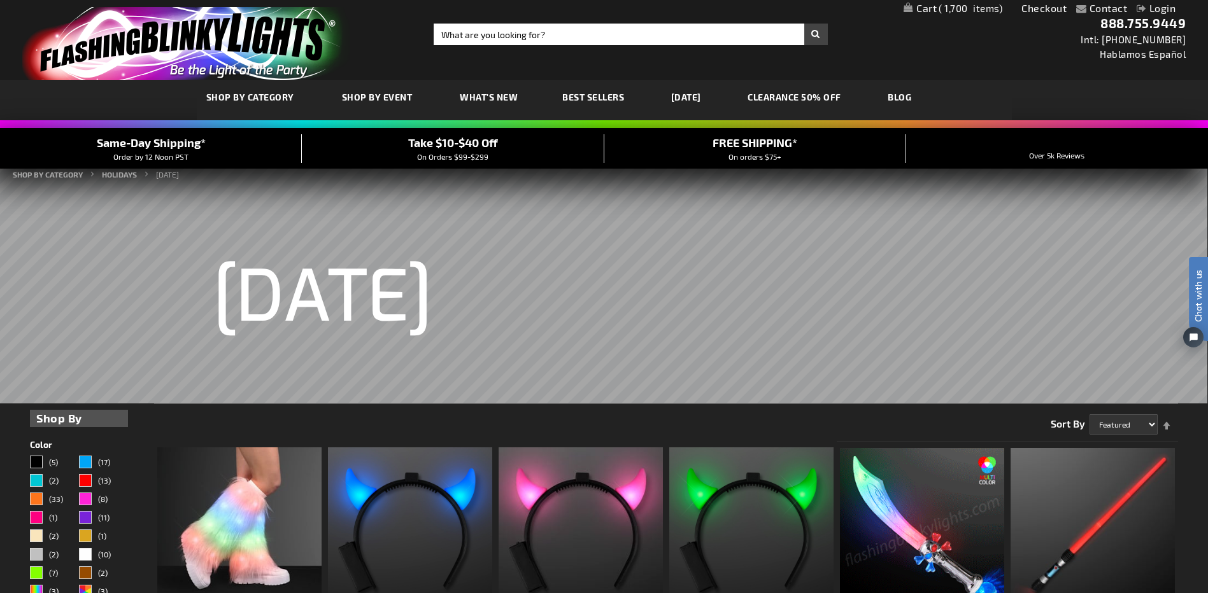
click at [1165, 9] on link "Login" at bounding box center [1156, 8] width 39 height 12
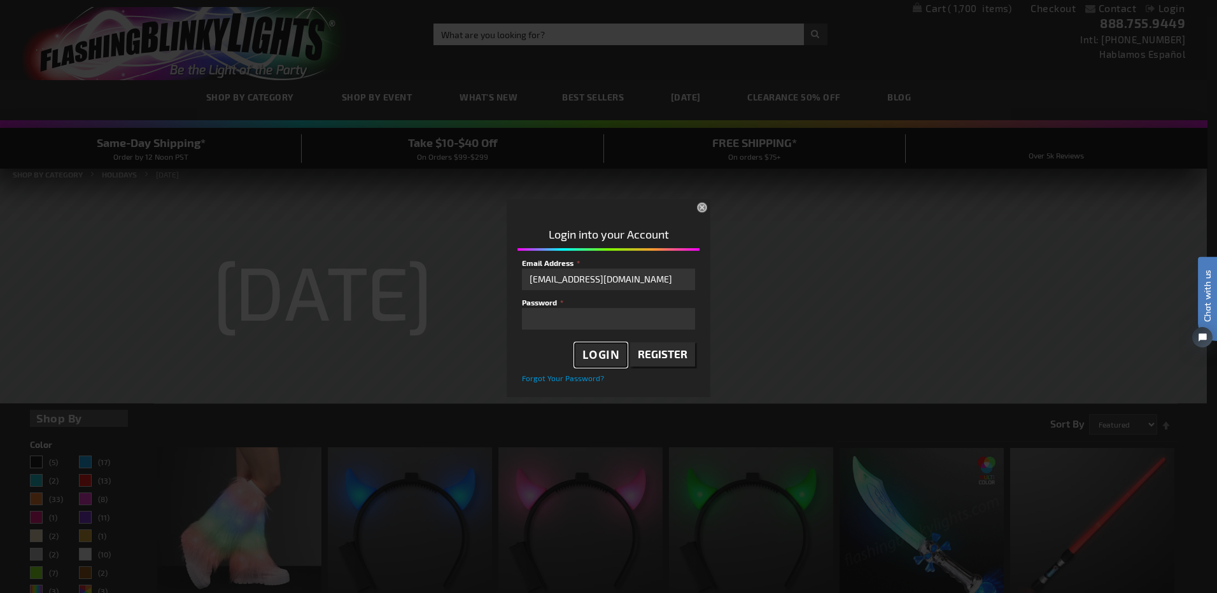
click at [602, 352] on span "Login" at bounding box center [602, 355] width 38 height 15
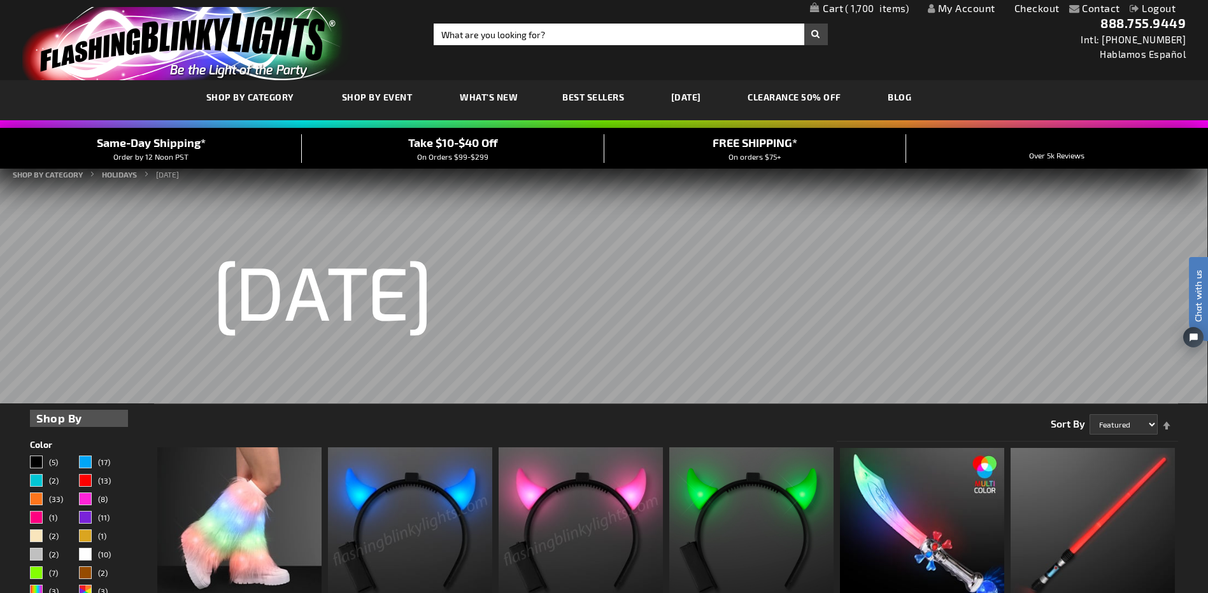
click at [888, 6] on span "1,700" at bounding box center [877, 8] width 64 height 11
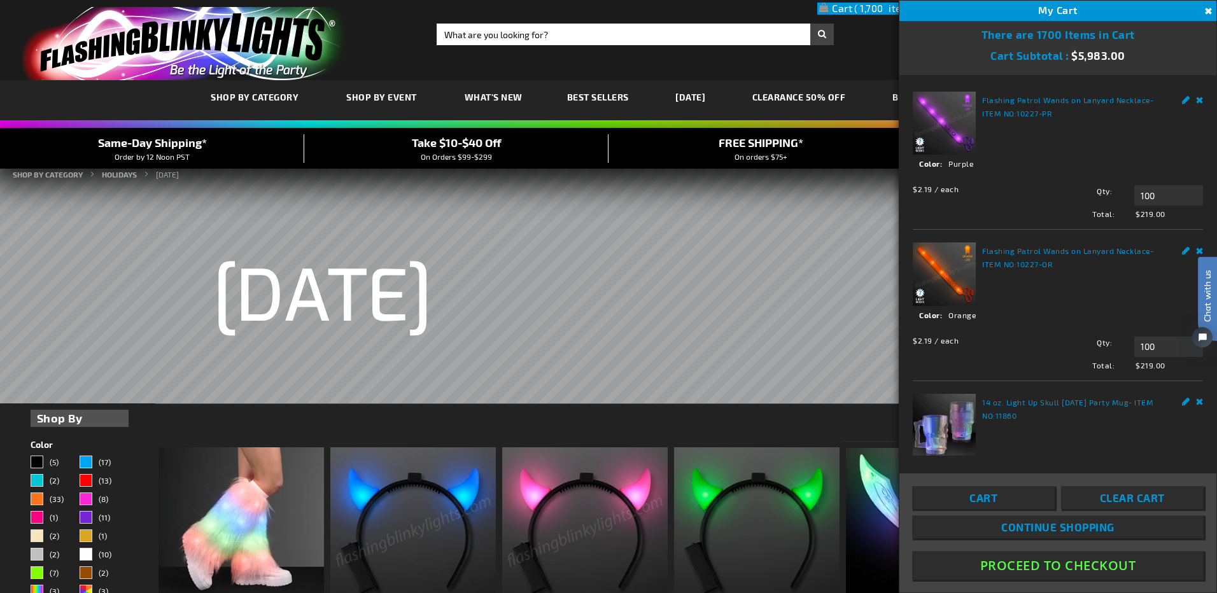
click at [1032, 495] on link "Cart" at bounding box center [983, 497] width 143 height 23
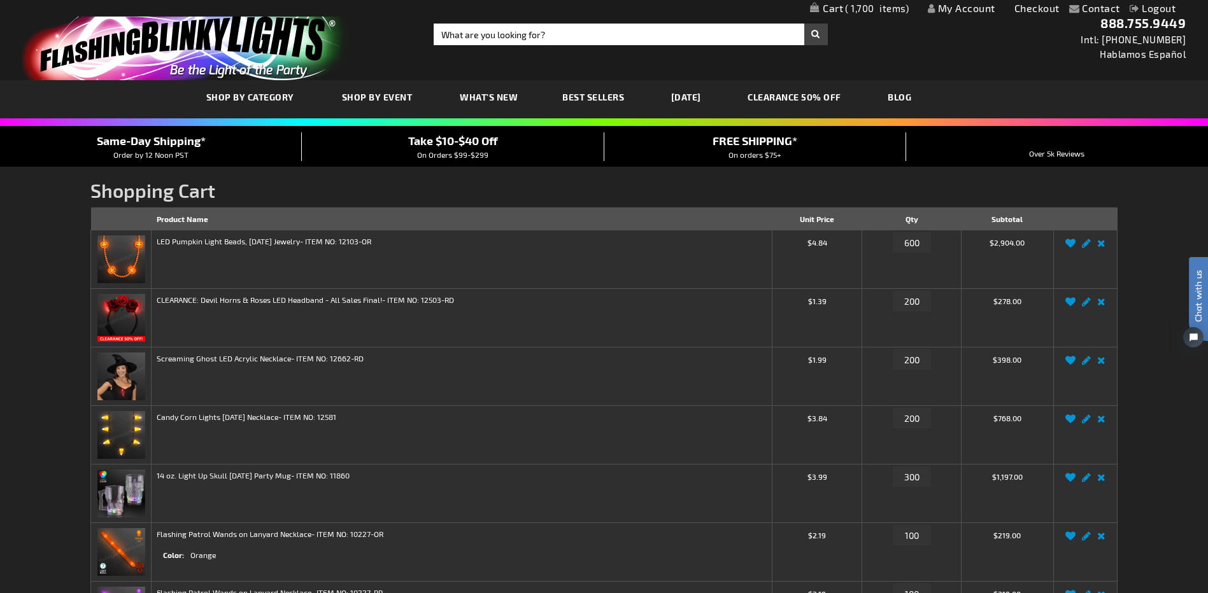
click at [691, 103] on link "[DATE]" at bounding box center [686, 97] width 49 height 43
click at [822, 92] on link "CLEARANCE 50% OFF" at bounding box center [794, 97] width 113 height 43
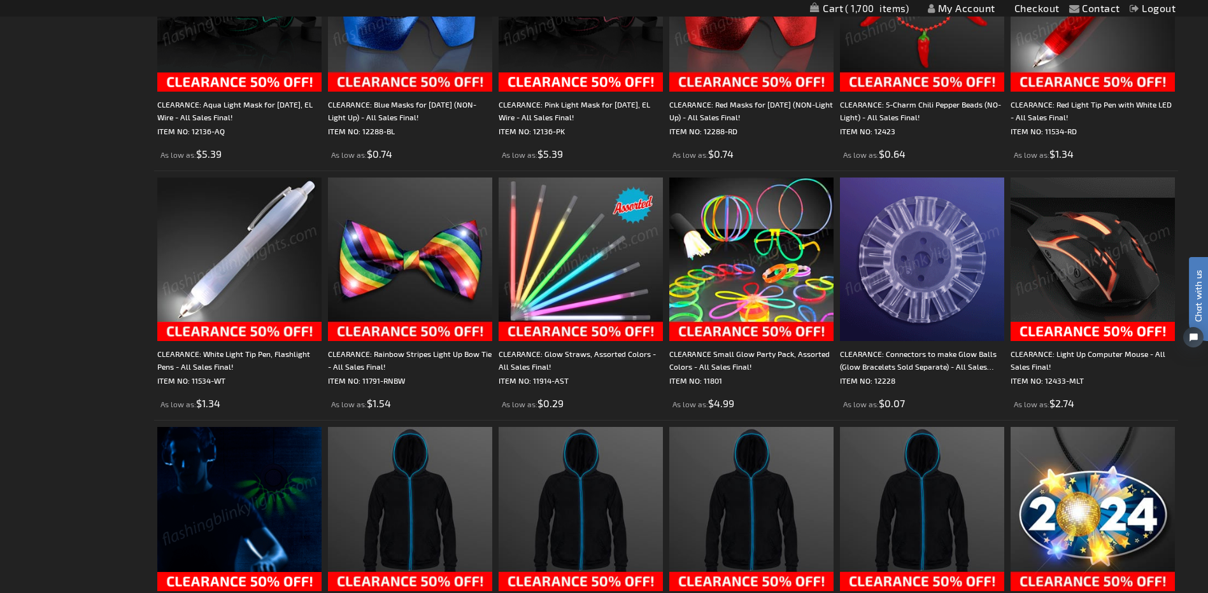
scroll to position [1528, 0]
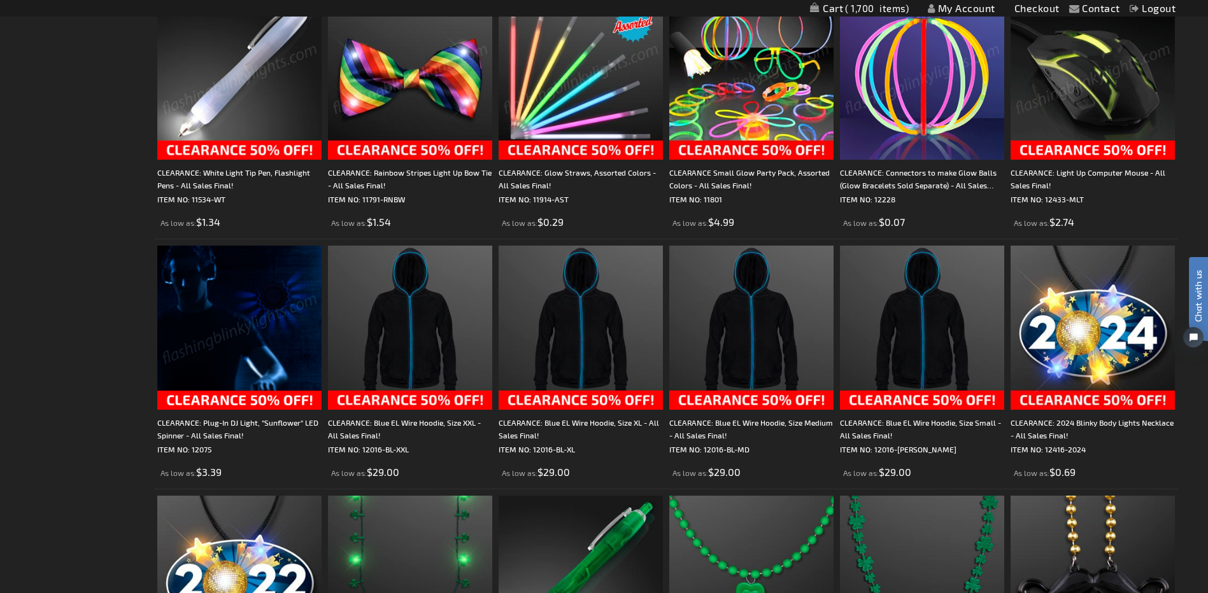
click at [229, 264] on img at bounding box center [239, 328] width 164 height 164
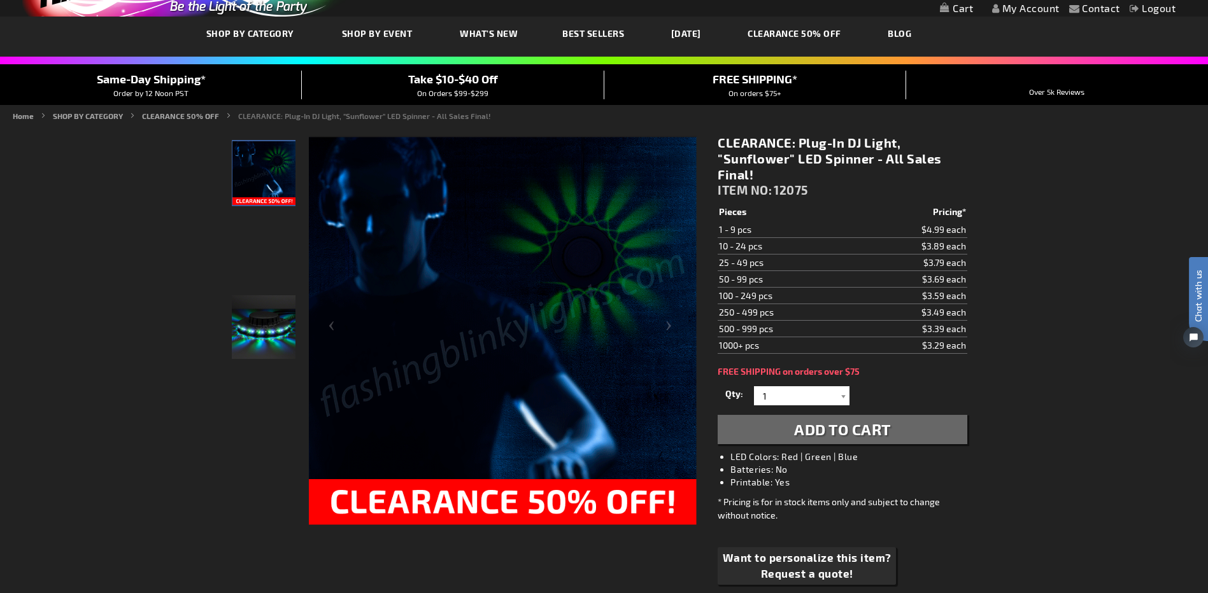
click at [261, 336] on img "Party LED Sunflower Plug-In Light Up" at bounding box center [264, 327] width 64 height 64
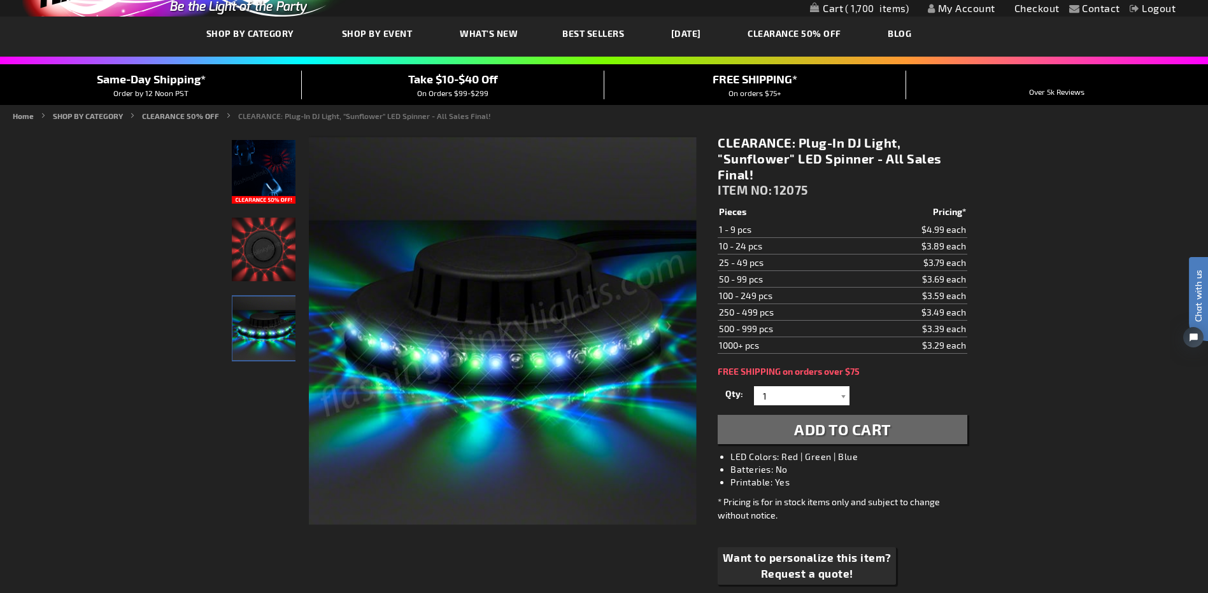
click at [255, 424] on div at bounding box center [264, 331] width 64 height 390
click at [259, 249] on img "Party LED Sunflower Plug-In Light Up" at bounding box center [264, 250] width 64 height 64
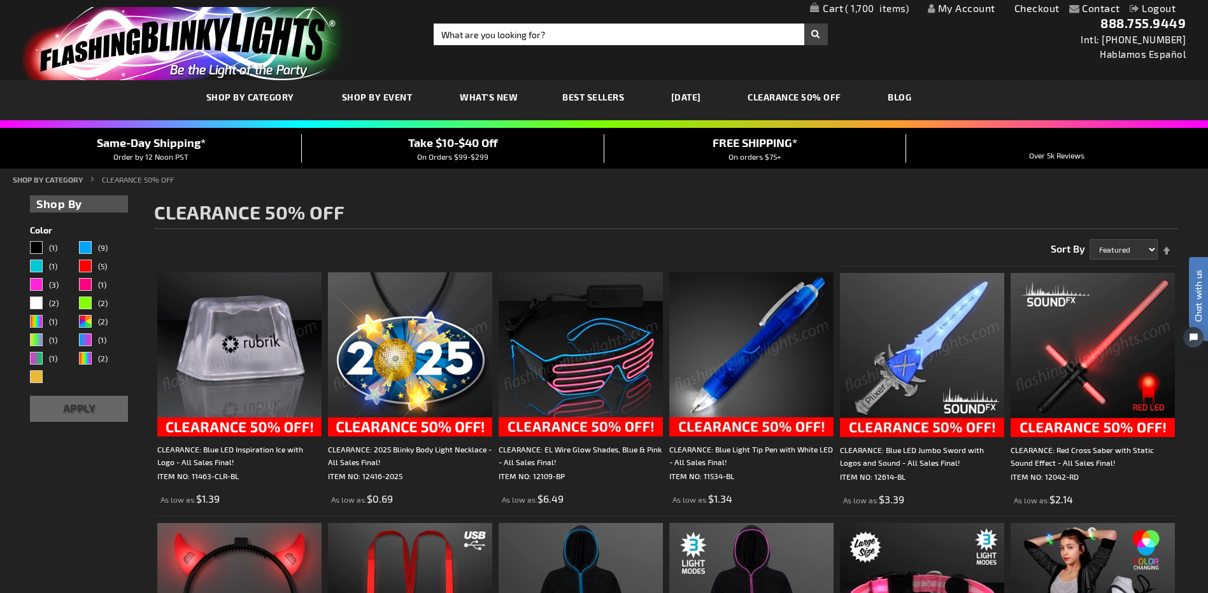
click at [553, 214] on h1 "CLEARANCE 50% OFF" at bounding box center [666, 215] width 1024 height 27
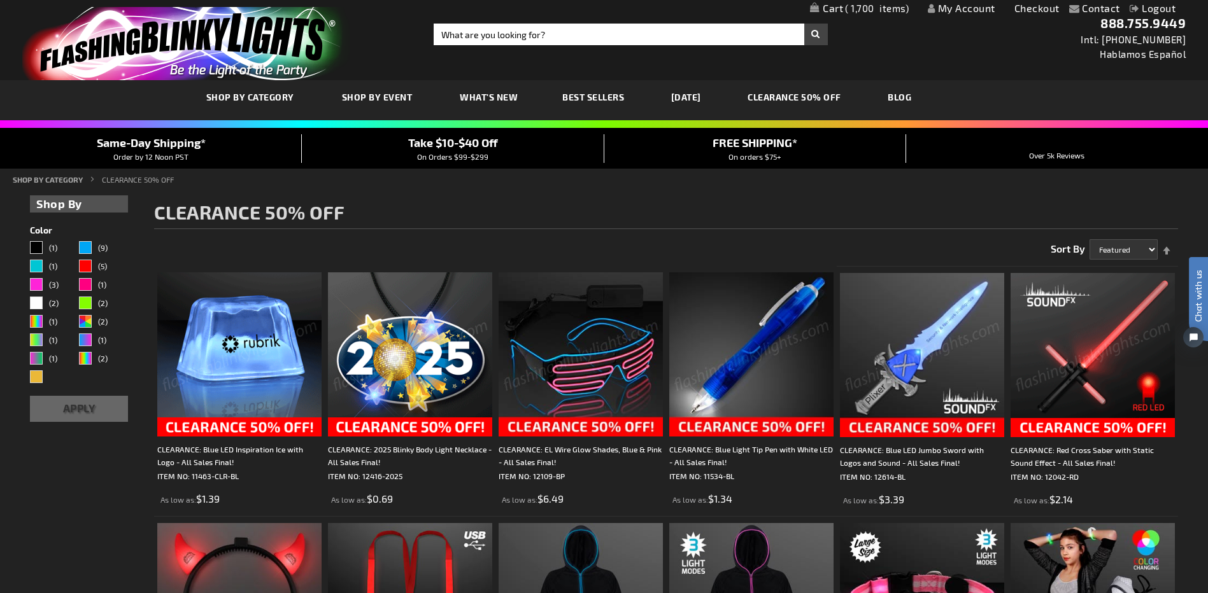
click at [553, 214] on h1 "CLEARANCE 50% OFF" at bounding box center [666, 215] width 1024 height 27
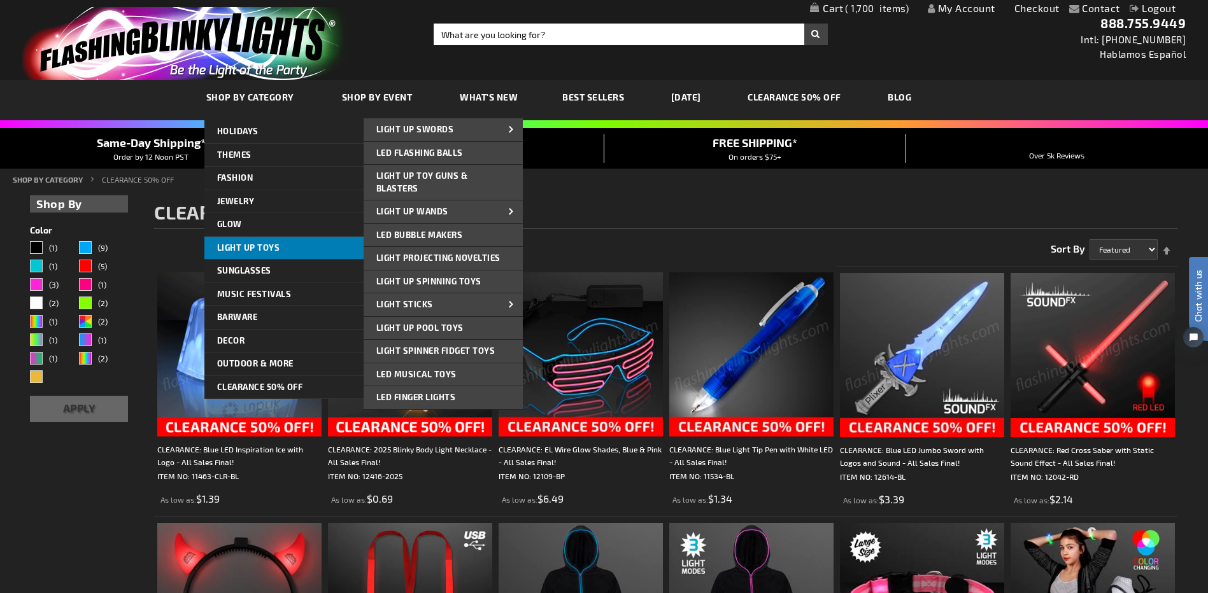
click at [230, 254] on link "Light Up Toys" at bounding box center [283, 248] width 159 height 23
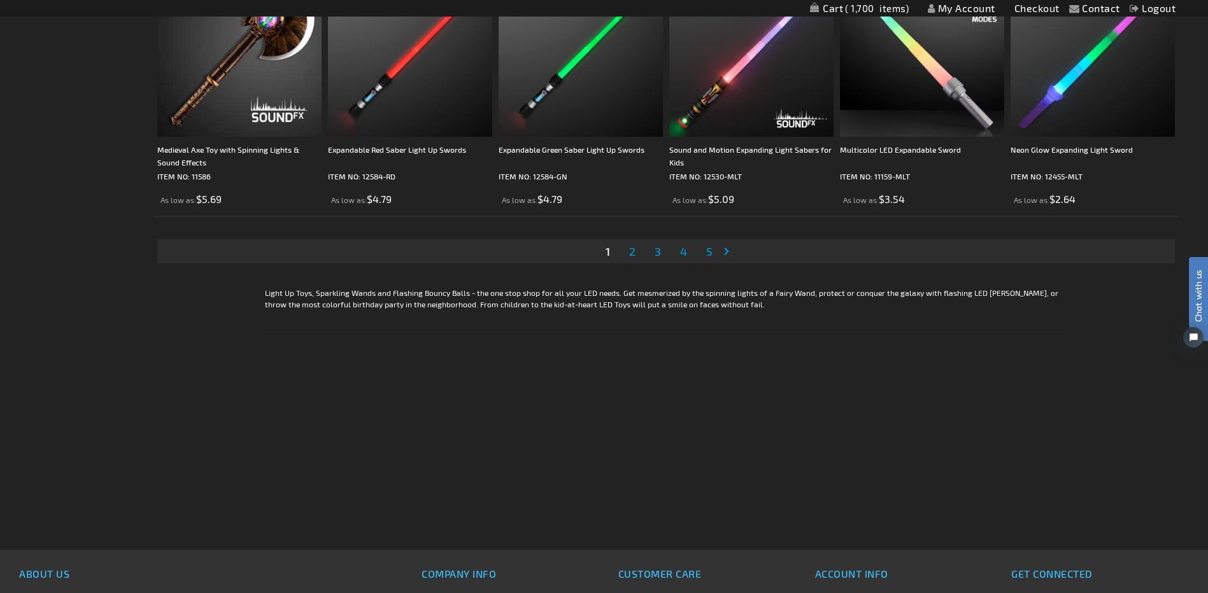
scroll to position [2676, 0]
